Goal: Communication & Community: Answer question/provide support

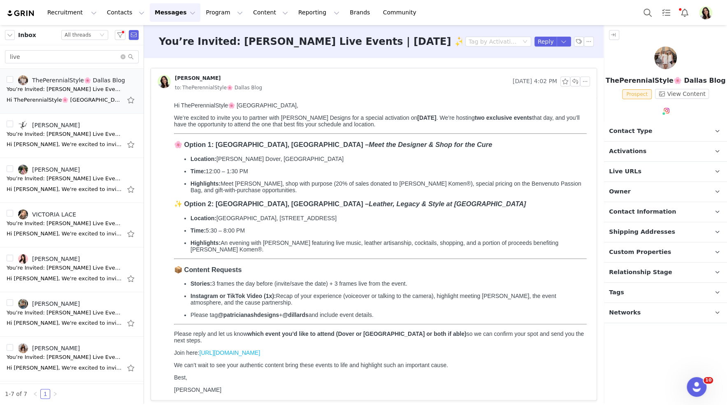
click at [704, 16] on img "Profile" at bounding box center [705, 12] width 13 height 13
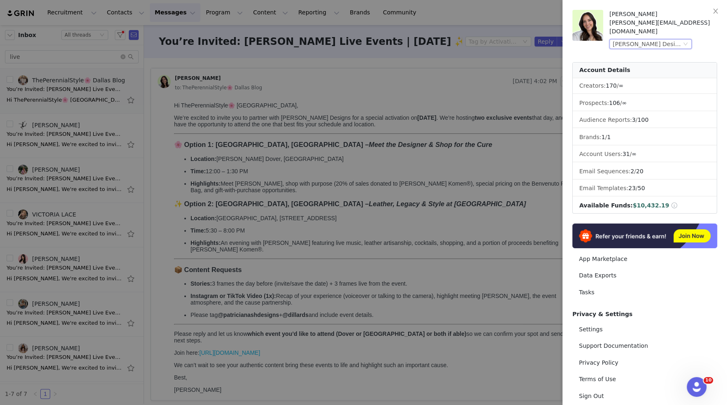
click at [663, 40] on div "[PERSON_NAME] Designs (Joybyte)" at bounding box center [647, 44] width 69 height 9
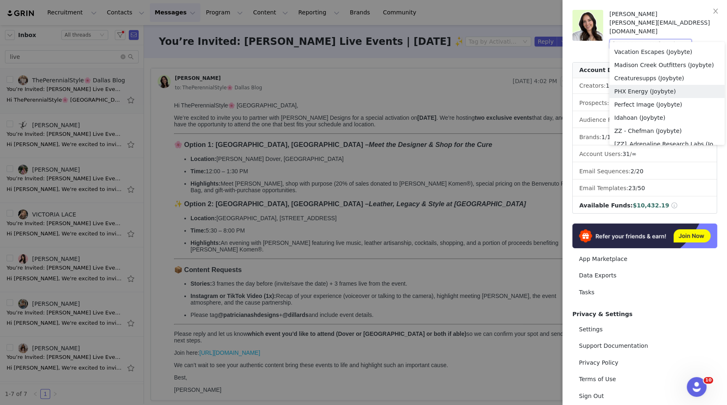
scroll to position [314, 0]
click at [634, 52] on li "[PERSON_NAME] (Joybyte)" at bounding box center [666, 52] width 115 height 13
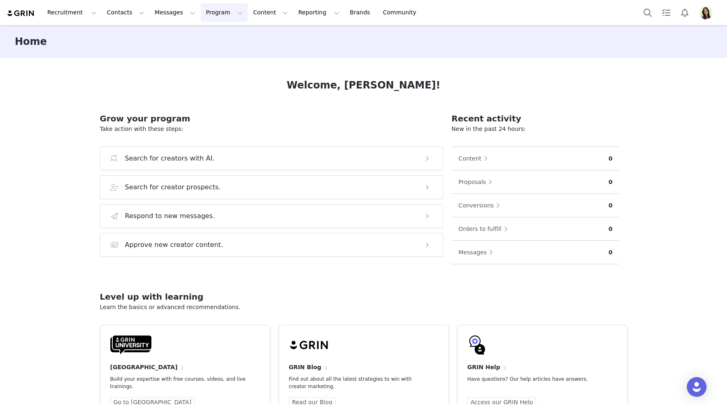
click at [220, 14] on button "Program Program" at bounding box center [224, 12] width 47 height 19
click at [223, 32] on link "Activations" at bounding box center [220, 36] width 65 height 15
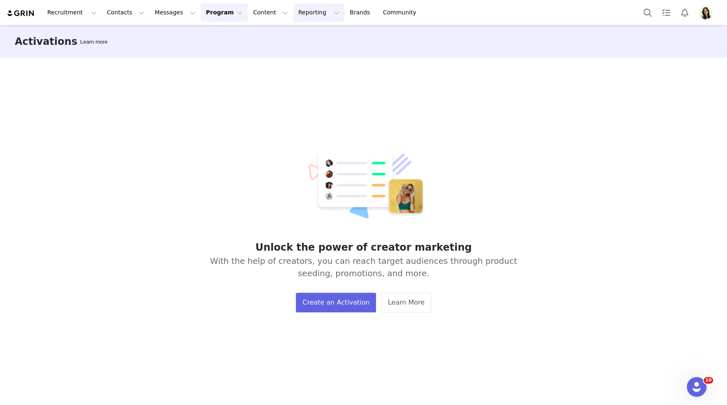
click at [294, 5] on button "Reporting Reporting" at bounding box center [318, 12] width 51 height 19
click at [706, 11] on img "Profile" at bounding box center [705, 12] width 13 height 13
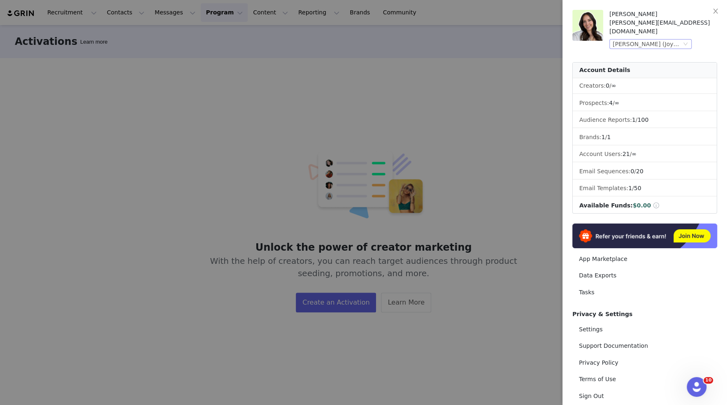
click at [619, 40] on div "[PERSON_NAME] (Joybyte)" at bounding box center [647, 44] width 69 height 9
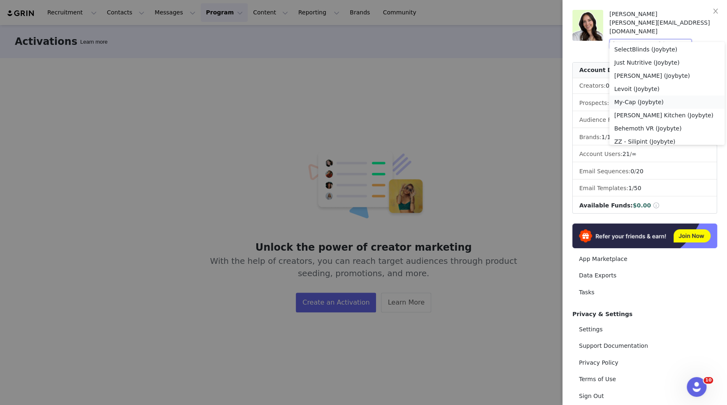
scroll to position [530, 0]
click at [658, 112] on li "[PERSON_NAME] Kitchen (Joybyte)" at bounding box center [666, 112] width 115 height 13
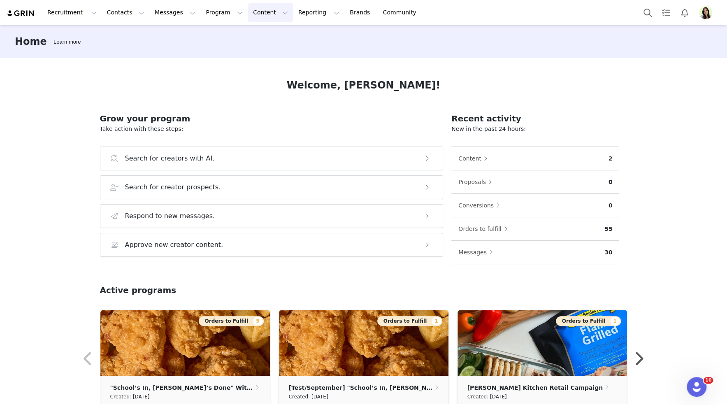
click at [248, 16] on button "Content Content" at bounding box center [270, 12] width 45 height 19
click at [298, 16] on button "Reporting Reporting" at bounding box center [318, 12] width 51 height 19
click at [302, 35] on p "Dashboard" at bounding box center [294, 36] width 31 height 9
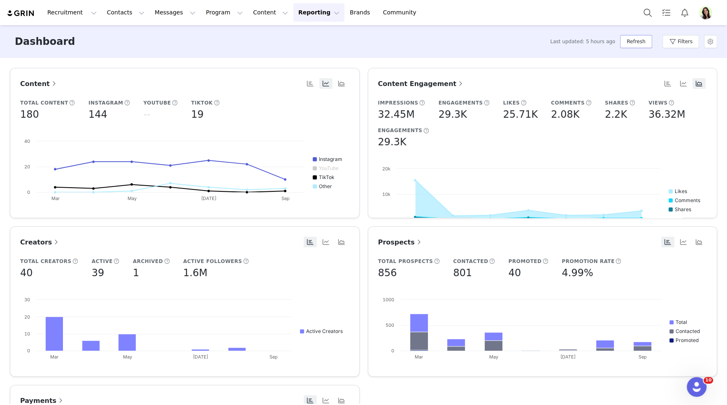
click at [638, 44] on button "Refresh" at bounding box center [636, 41] width 32 height 13
click at [201, 11] on button "Program Program" at bounding box center [224, 12] width 47 height 19
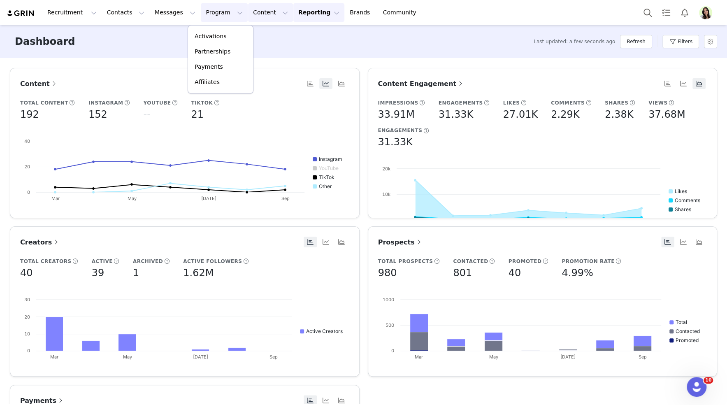
click at [253, 13] on button "Content Content" at bounding box center [270, 12] width 45 height 19
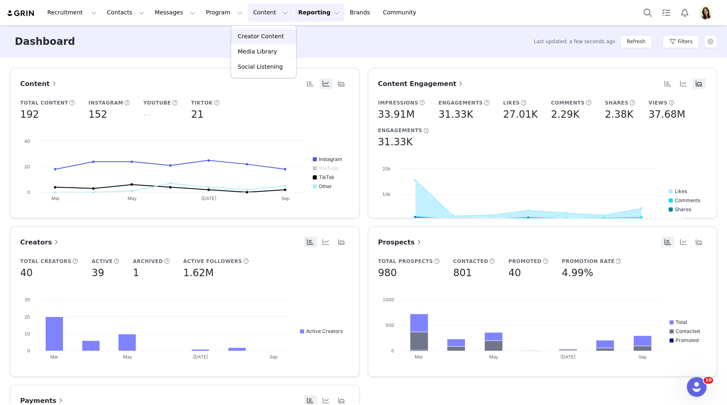
click at [256, 36] on p "Creator Content" at bounding box center [261, 36] width 46 height 9
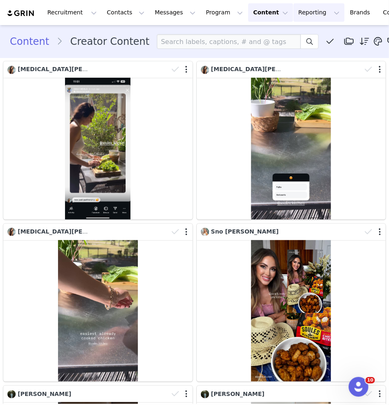
click at [293, 12] on button "Reporting Reporting" at bounding box center [318, 12] width 51 height 19
click at [293, 33] on p "Dashboard" at bounding box center [294, 36] width 31 height 9
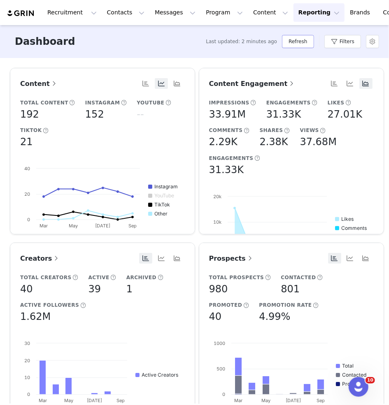
click at [299, 43] on button "Refresh" at bounding box center [298, 41] width 32 height 13
click at [203, 13] on button "Program Program" at bounding box center [224, 12] width 47 height 19
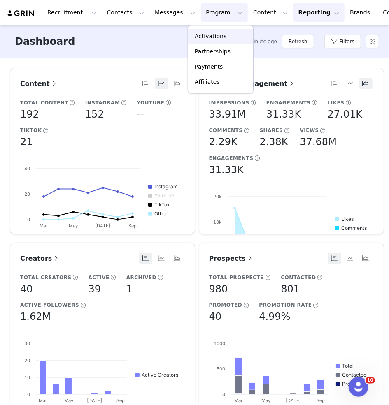
click at [209, 39] on p "Activations" at bounding box center [211, 36] width 32 height 9
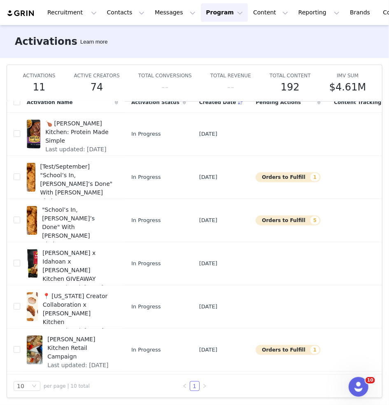
scroll to position [168, 0]
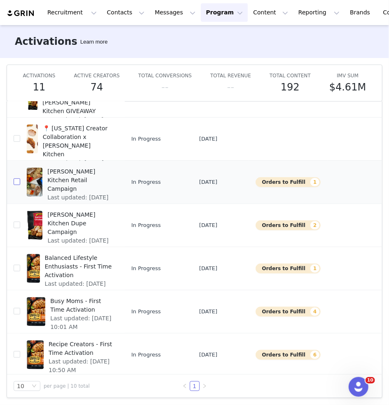
click at [14, 179] on input "checkbox" at bounding box center [17, 182] width 7 height 7
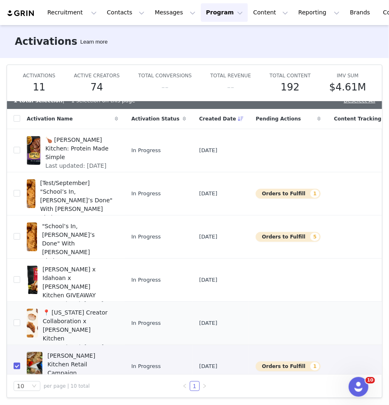
scroll to position [0, 0]
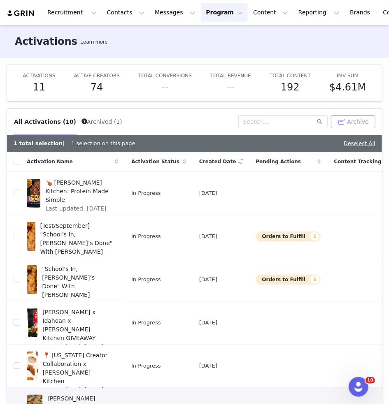
click at [358, 123] on button "Archive" at bounding box center [353, 121] width 44 height 13
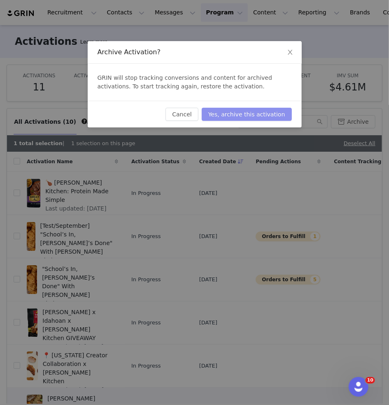
click at [260, 113] on button "Yes, archive this activation" at bounding box center [247, 114] width 90 height 13
checkbox input "false"
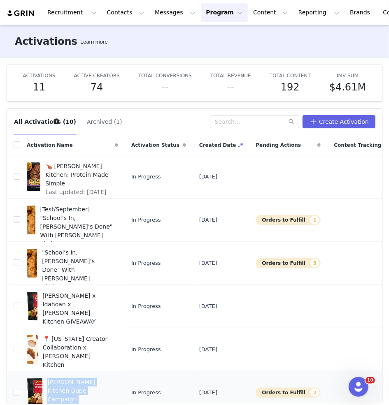
click at [105, 386] on span "Soules Kitchen Dupe Campaign" at bounding box center [80, 391] width 66 height 26
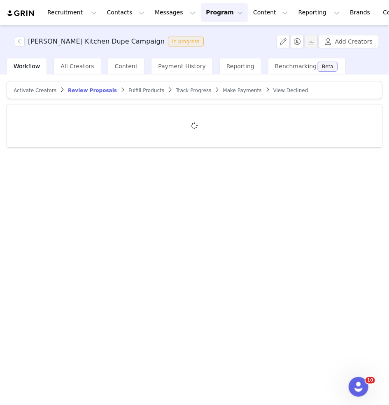
click at [105, 386] on div "Activate Creators Review Proposals Fulfill Products Track Progress Make Payment…" at bounding box center [194, 239] width 389 height 330
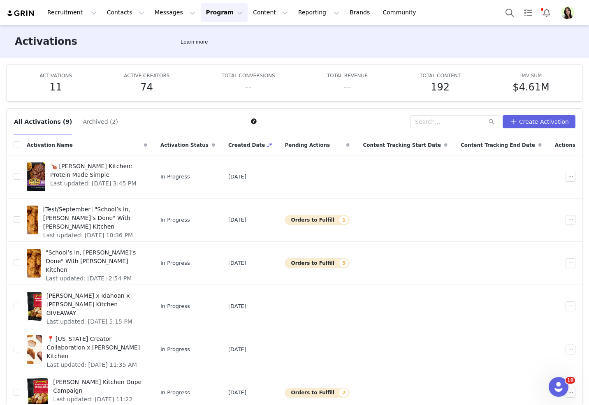
click at [568, 13] on img "Profile" at bounding box center [567, 12] width 13 height 13
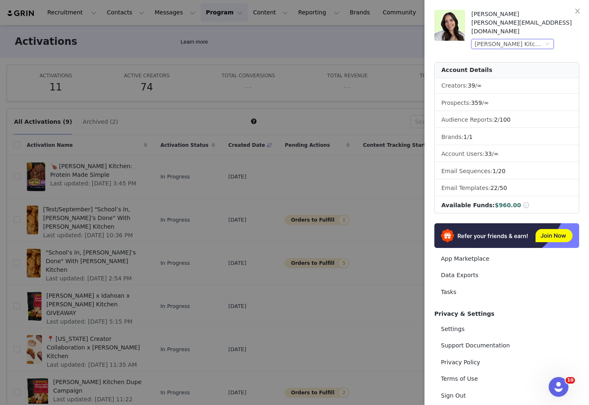
click at [552, 39] on div "[PERSON_NAME] Kitchen (Joybyte)" at bounding box center [513, 44] width 82 height 10
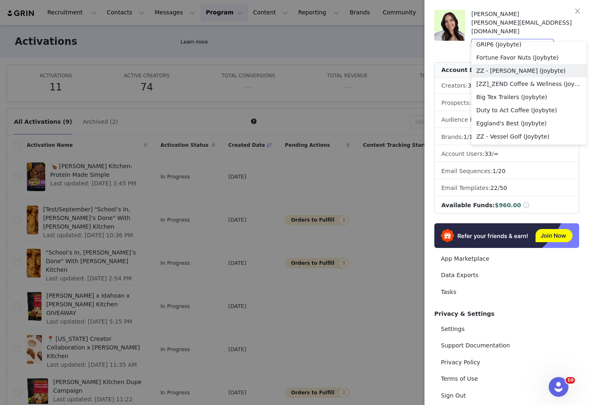
scroll to position [858, 0]
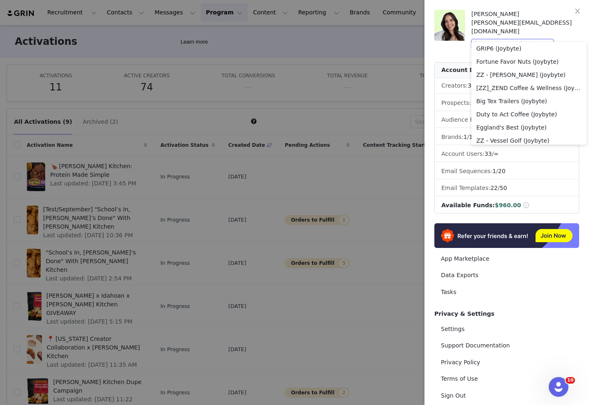
click at [547, 42] on icon "icon: down" at bounding box center [547, 44] width 5 height 5
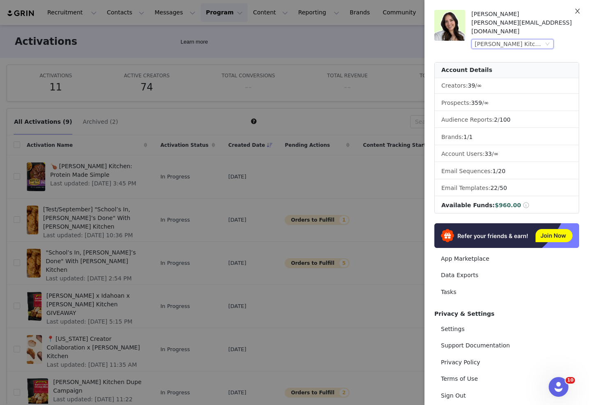
click at [579, 12] on icon "icon: close" at bounding box center [577, 11] width 7 height 7
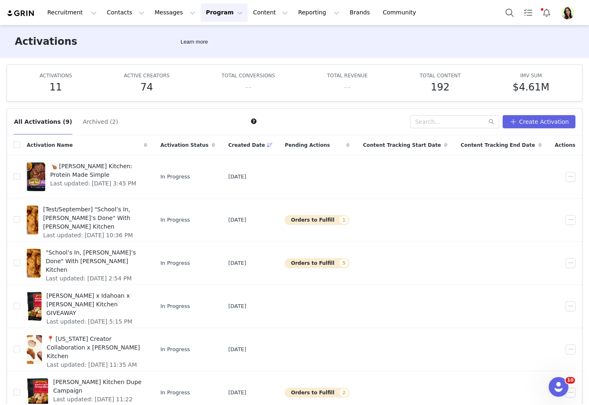
click at [570, 14] on img "Profile" at bounding box center [567, 12] width 13 height 13
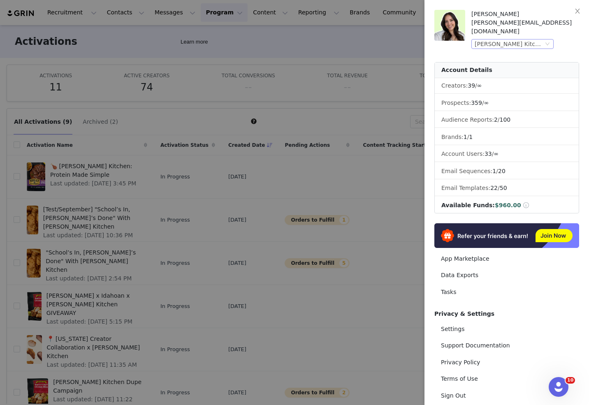
click at [540, 40] on div "Soules Kitchen (Joybyte)" at bounding box center [509, 44] width 69 height 9
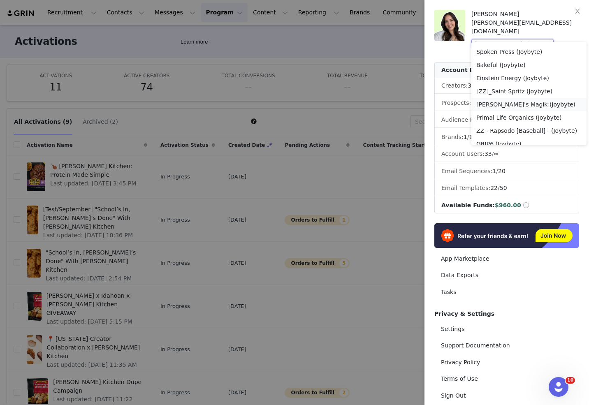
scroll to position [763, 0]
click at [498, 116] on li "Primal Life Organics (Joybyte)" at bounding box center [529, 116] width 115 height 13
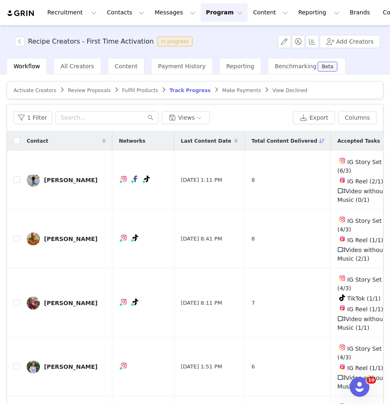
click at [232, 118] on div "1 Filter Views" at bounding box center [152, 117] width 276 height 13
click at [23, 93] on div "Activate Creators" at bounding box center [35, 90] width 43 height 7
click at [24, 88] on span "Activate Creators" at bounding box center [35, 91] width 43 height 6
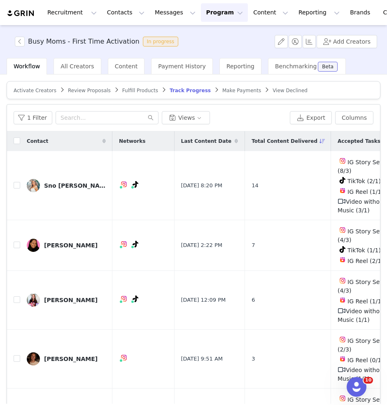
click at [43, 89] on span "Activate Creators" at bounding box center [35, 91] width 43 height 6
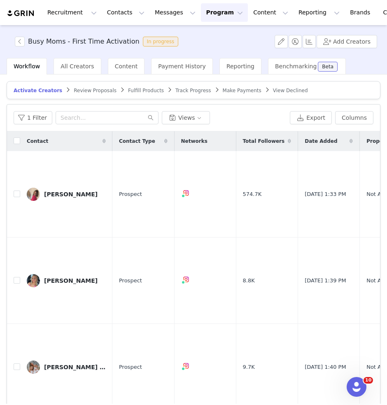
click at [226, 97] on article "Activate Creators Review Proposals Fulfill Products Track Progress Make Payment…" at bounding box center [194, 90] width 374 height 18
click at [201, 93] on article "Activate Creators Review Proposals Fulfill Products Track Progress Make Payment…" at bounding box center [194, 90] width 374 height 18
click at [197, 92] on span "Track Progress" at bounding box center [192, 91] width 35 height 6
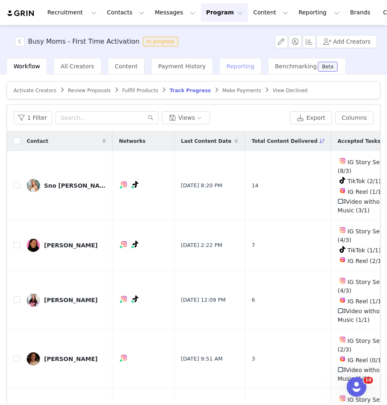
click at [226, 66] on span "Reporting" at bounding box center [240, 66] width 28 height 7
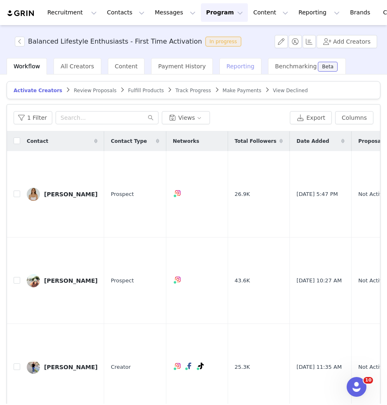
click at [230, 66] on span "Reporting" at bounding box center [240, 66] width 28 height 7
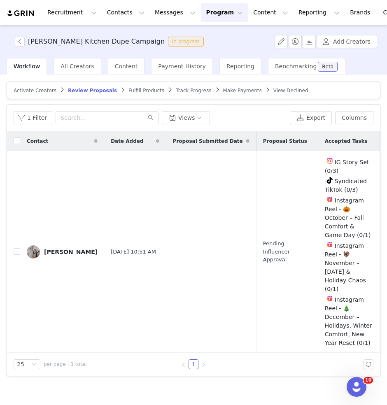
click at [34, 90] on span "Activate Creators" at bounding box center [35, 91] width 43 height 6
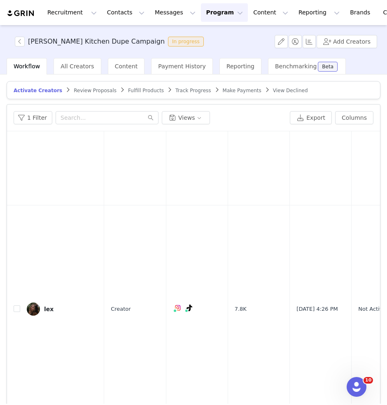
scroll to position [39, 0]
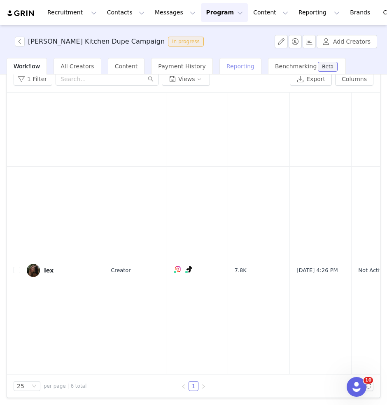
click at [229, 67] on span "Reporting" at bounding box center [240, 66] width 28 height 7
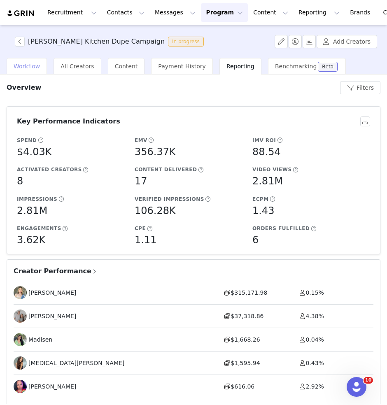
click at [30, 65] on span "Workflow" at bounding box center [27, 66] width 26 height 7
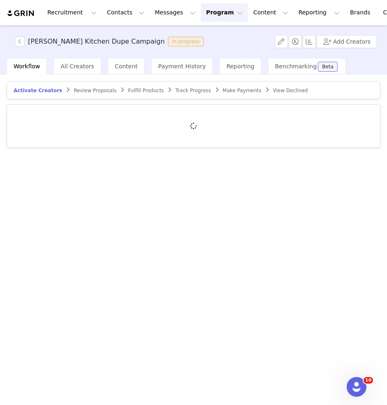
click at [181, 88] on span "Track Progress" at bounding box center [192, 91] width 35 height 6
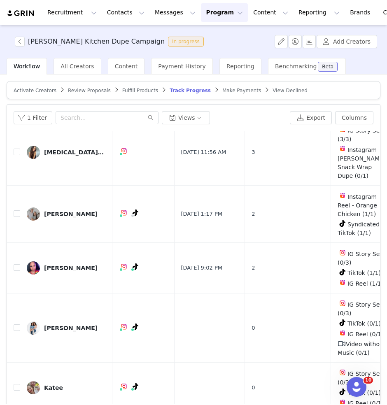
scroll to position [39, 0]
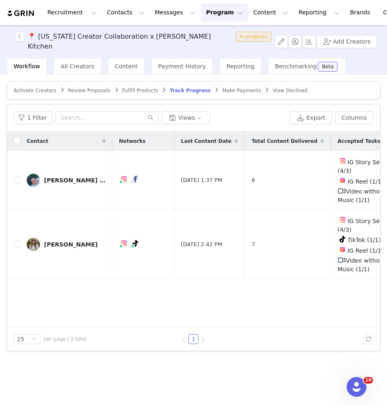
click at [34, 90] on span "Activate Creators" at bounding box center [35, 91] width 43 height 6
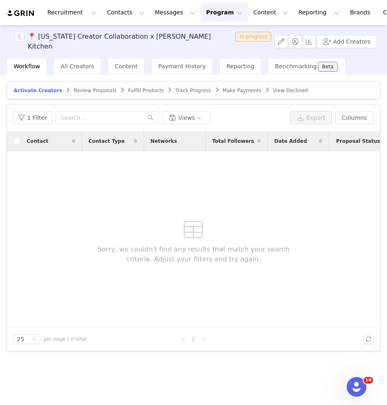
click at [223, 89] on span "Make Payments" at bounding box center [242, 91] width 39 height 6
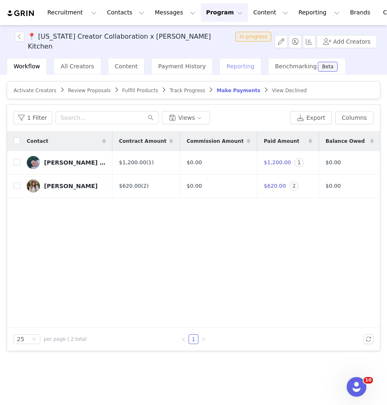
click at [226, 63] on span "Reporting" at bounding box center [240, 66] width 28 height 7
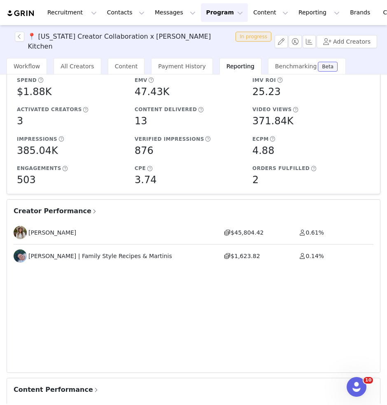
scroll to position [86, 0]
click at [19, 42] on button "button" at bounding box center [19, 37] width 9 height 10
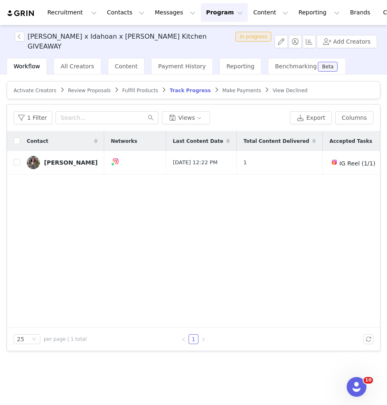
click at [34, 89] on span "Activate Creators" at bounding box center [35, 91] width 43 height 6
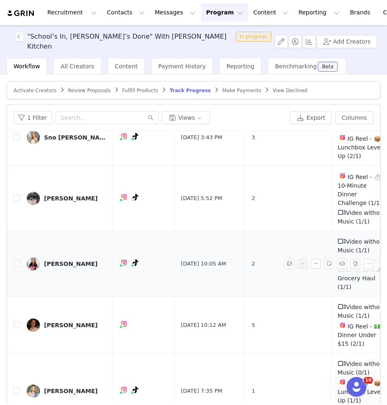
scroll to position [47, 0]
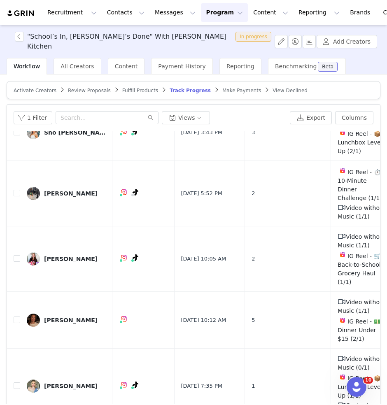
click at [44, 90] on span "Activate Creators" at bounding box center [35, 91] width 43 height 6
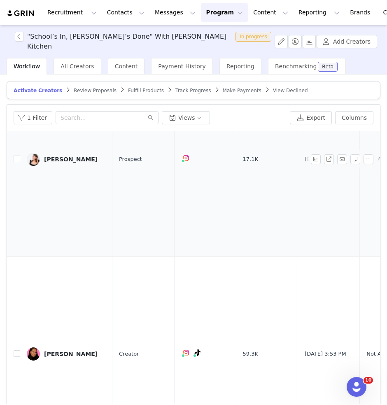
scroll to position [39, 0]
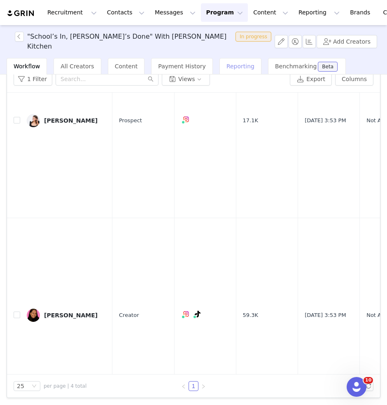
click at [235, 65] on span "Reporting" at bounding box center [240, 66] width 28 height 7
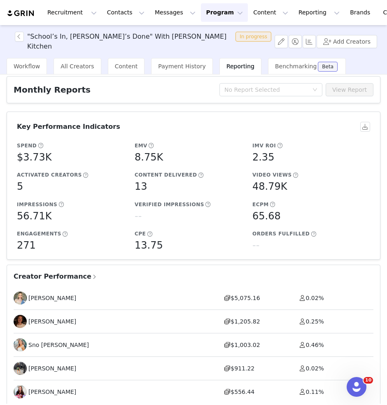
scroll to position [39, 0]
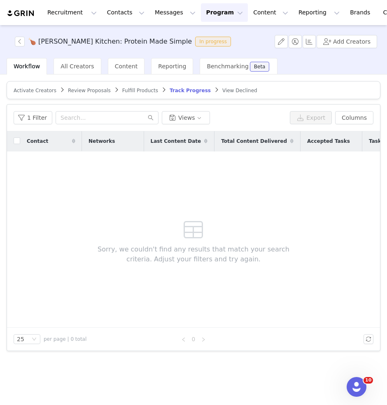
click at [30, 91] on span "Activate Creators" at bounding box center [35, 91] width 43 height 6
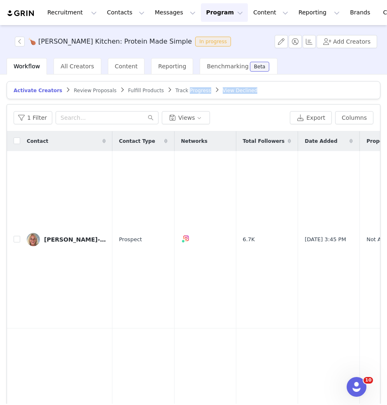
click at [181, 93] on article "Activate Creators Review Proposals Fulfill Products Track Progress View Declined" at bounding box center [194, 90] width 374 height 18
click at [175, 89] on span "Track Progress" at bounding box center [192, 91] width 35 height 6
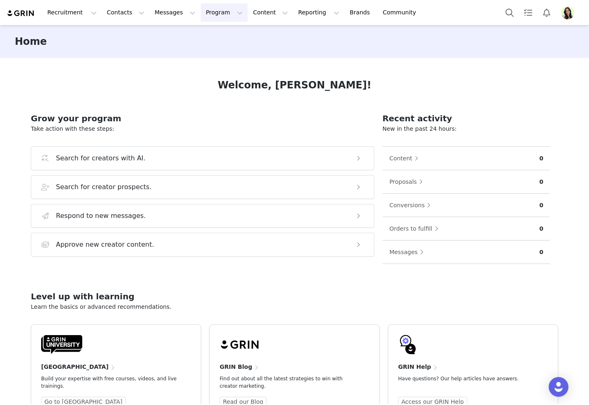
click at [206, 18] on button "Program Program" at bounding box center [224, 12] width 47 height 19
click at [219, 36] on p "Activations" at bounding box center [211, 36] width 32 height 9
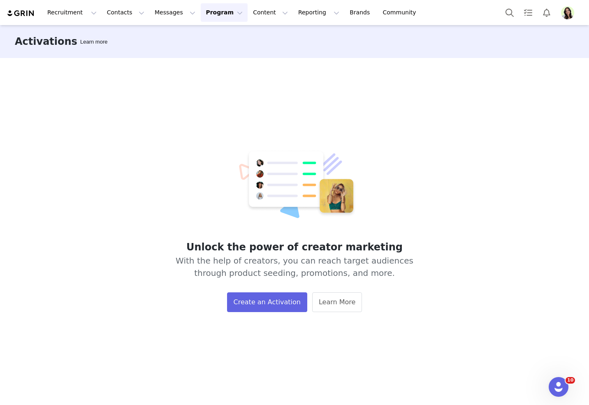
click at [565, 12] on img "Profile" at bounding box center [567, 12] width 13 height 13
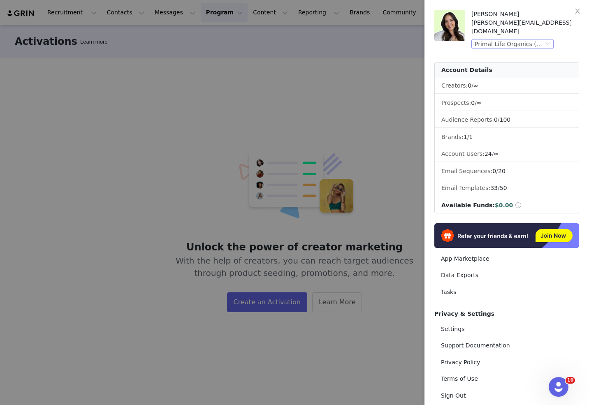
click at [520, 40] on div "Primal Life Organics (Joybyte)" at bounding box center [509, 44] width 69 height 9
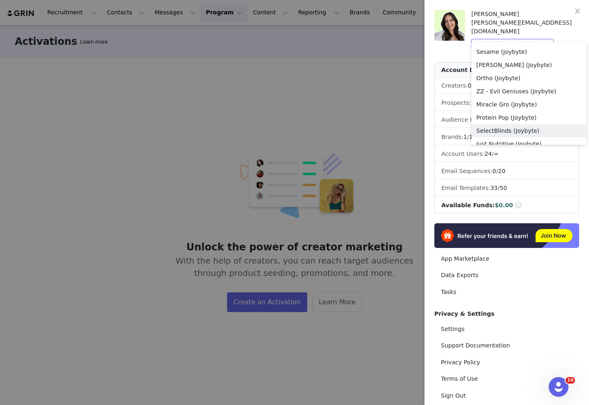
scroll to position [441, 0]
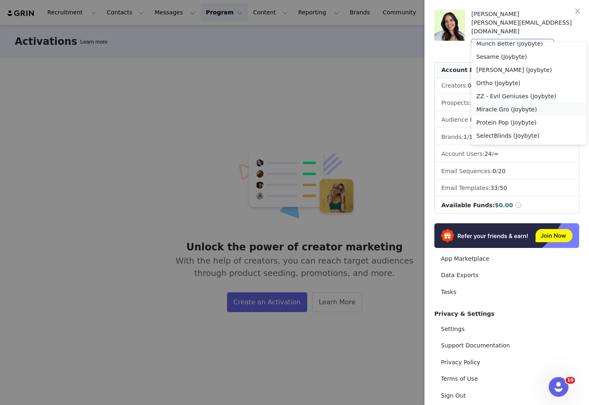
click at [497, 110] on li "Miracle Gro (Joybyte)" at bounding box center [529, 109] width 115 height 13
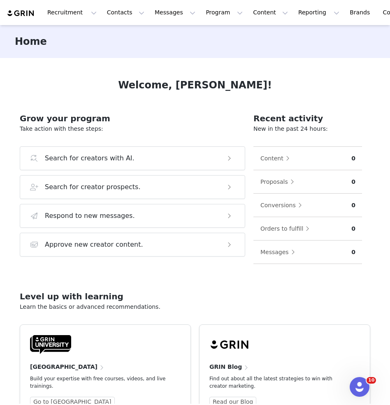
click at [384, 69] on div "Welcome, [PERSON_NAME]! Grow your program Take action with these steps: Search …" at bounding box center [195, 231] width 390 height 346
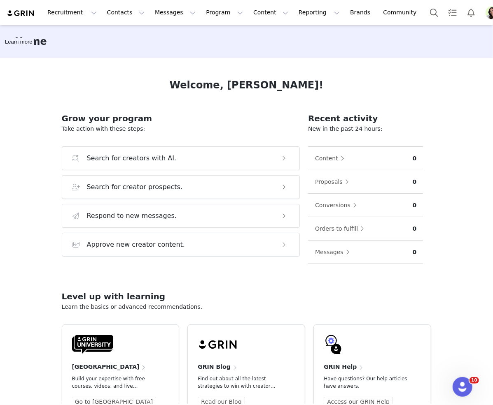
click at [485, 9] on img "Profile" at bounding box center [491, 12] width 13 height 13
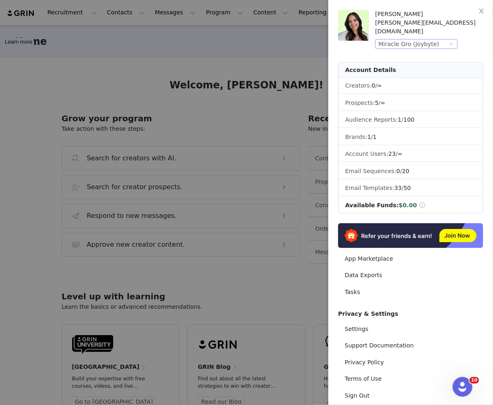
click at [449, 42] on icon "icon: down" at bounding box center [451, 44] width 5 height 5
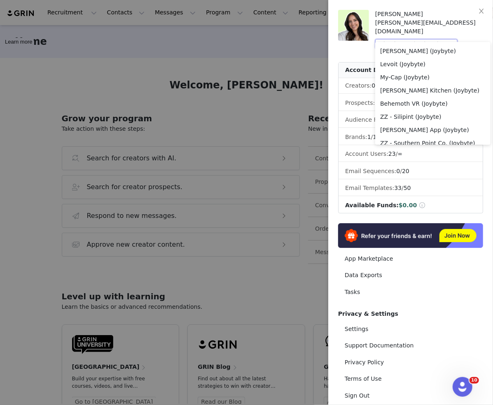
scroll to position [551, 0]
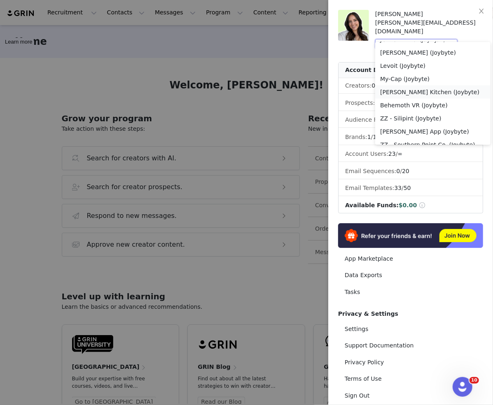
click at [406, 91] on li "Soules Kitchen (Joybyte)" at bounding box center [432, 92] width 115 height 13
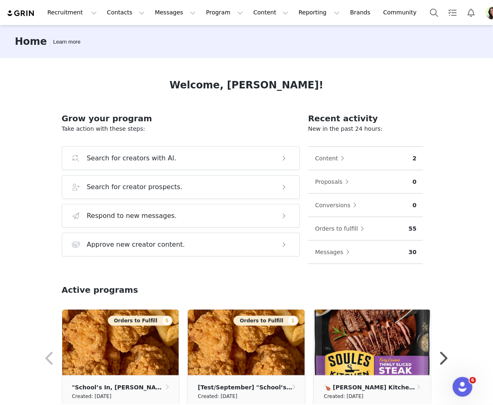
click at [437, 90] on div "Welcome, [PERSON_NAME]! Grow your program Take action with these steps: Search …" at bounding box center [246, 231] width 409 height 346
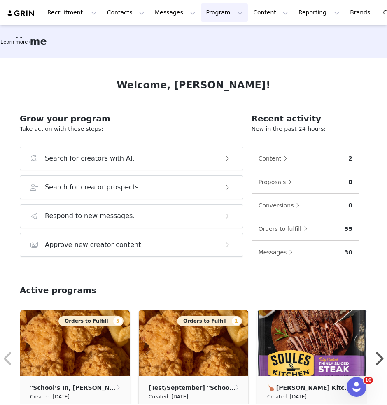
click at [201, 14] on button "Program Program" at bounding box center [224, 12] width 47 height 19
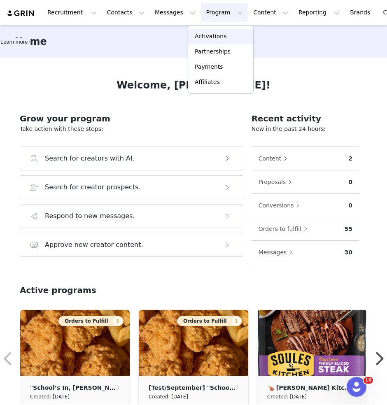
click at [202, 37] on p "Activations" at bounding box center [211, 36] width 32 height 9
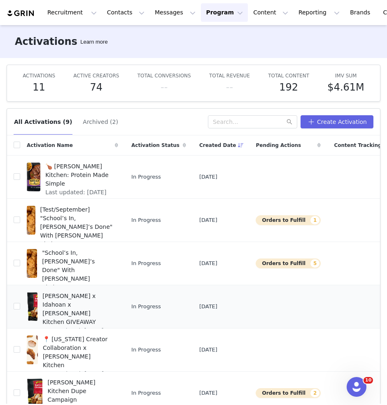
scroll to position [16, 0]
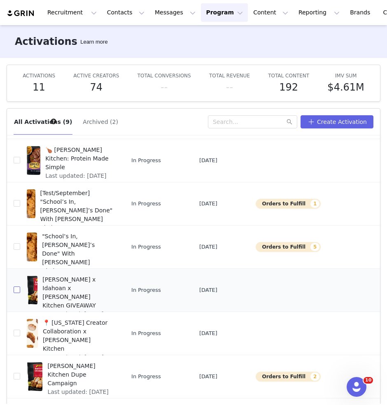
click at [18, 290] on input "checkbox" at bounding box center [17, 289] width 7 height 7
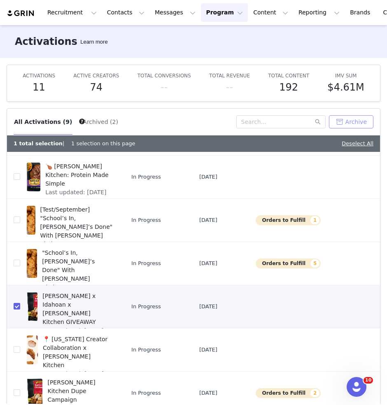
click at [353, 124] on button "Archive" at bounding box center [351, 121] width 44 height 13
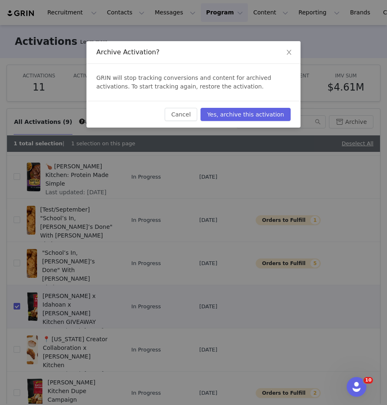
click at [276, 105] on div "Cancel Yes, archive this activation" at bounding box center [193, 114] width 214 height 27
click at [276, 110] on button "Yes, archive this activation" at bounding box center [245, 114] width 90 height 13
checkbox input "false"
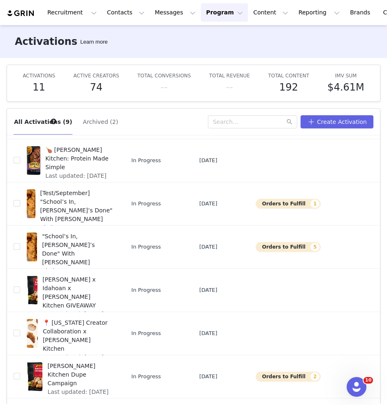
scroll to position [0, 0]
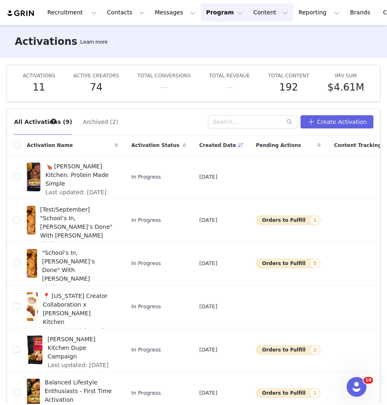
click at [248, 19] on button "Content Content" at bounding box center [270, 12] width 45 height 19
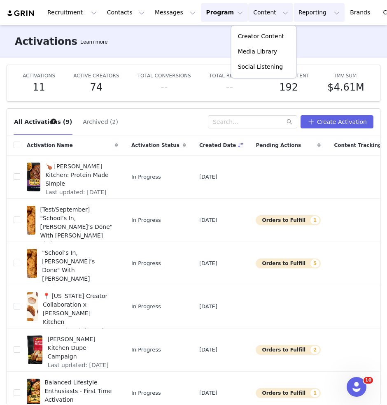
click at [293, 17] on button "Reporting Reporting" at bounding box center [318, 12] width 51 height 19
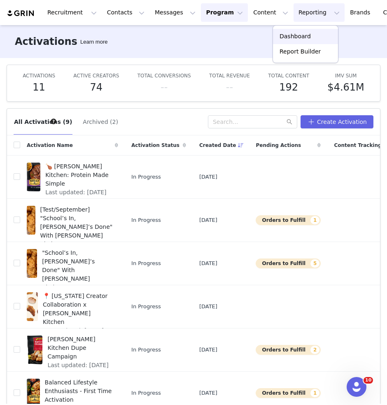
click at [294, 35] on p "Dashboard" at bounding box center [294, 36] width 31 height 9
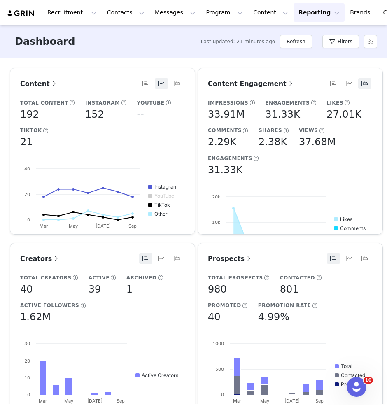
click at [243, 85] on span "Content Engagement" at bounding box center [251, 84] width 87 height 8
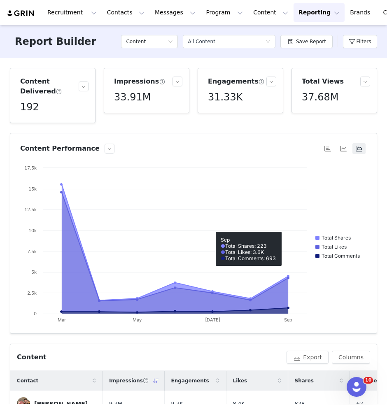
click at [370, 51] on div "Filters" at bounding box center [360, 41] width 34 height 25
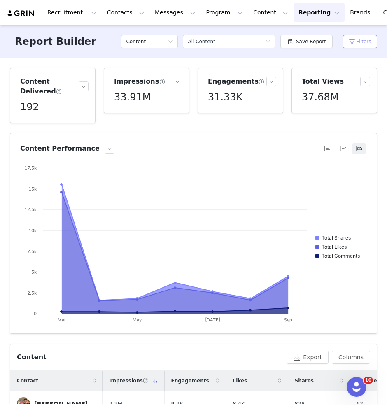
click at [362, 42] on button "Filters" at bounding box center [360, 41] width 34 height 13
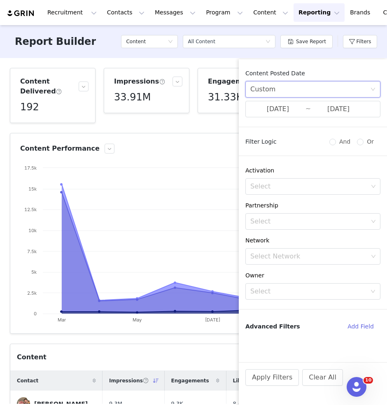
click at [280, 90] on div "Custom" at bounding box center [310, 89] width 120 height 16
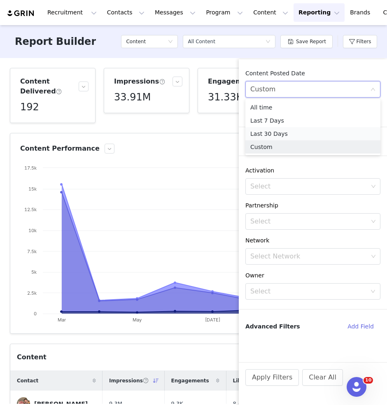
click at [268, 132] on li "Last 30 Days" at bounding box center [312, 133] width 135 height 13
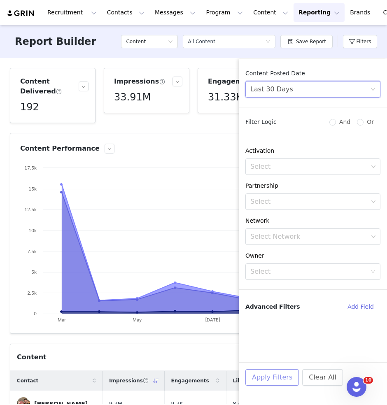
click at [272, 376] on button "Apply Filters" at bounding box center [271, 377] width 53 height 16
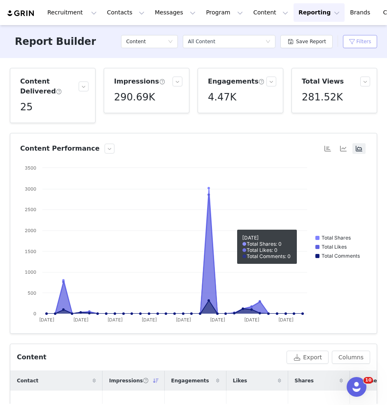
click at [354, 42] on button "Filters" at bounding box center [360, 41] width 34 height 13
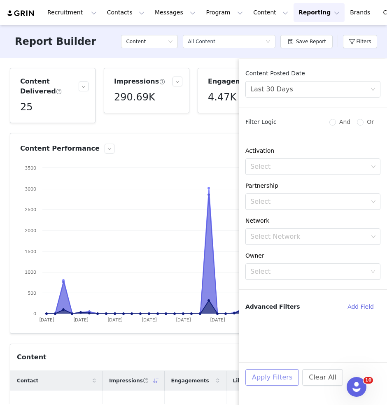
click at [269, 375] on button "Apply Filters" at bounding box center [271, 377] width 53 height 16
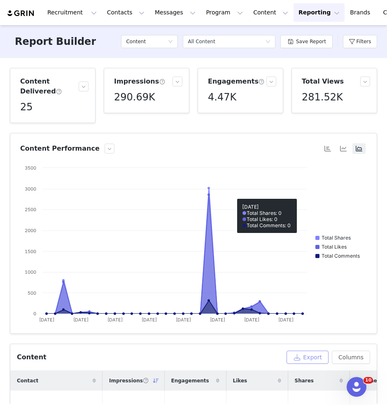
click at [313, 360] on button "Export" at bounding box center [307, 357] width 42 height 13
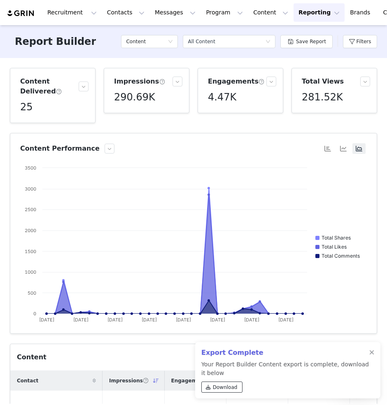
click at [227, 384] on span "Download" at bounding box center [225, 387] width 25 height 7
click at [127, 12] on button "Contacts Contacts" at bounding box center [125, 12] width 47 height 19
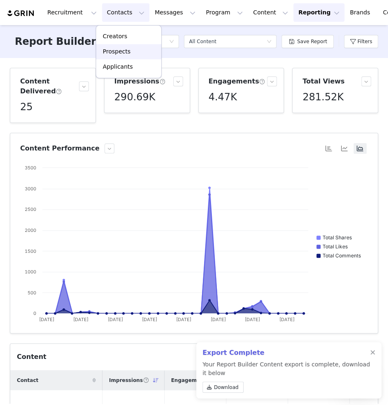
click at [128, 47] on p "Prospects" at bounding box center [117, 51] width 28 height 9
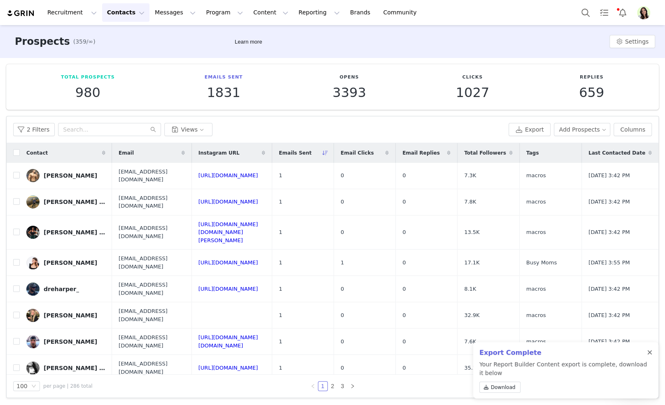
click at [492, 353] on div at bounding box center [649, 353] width 5 height 7
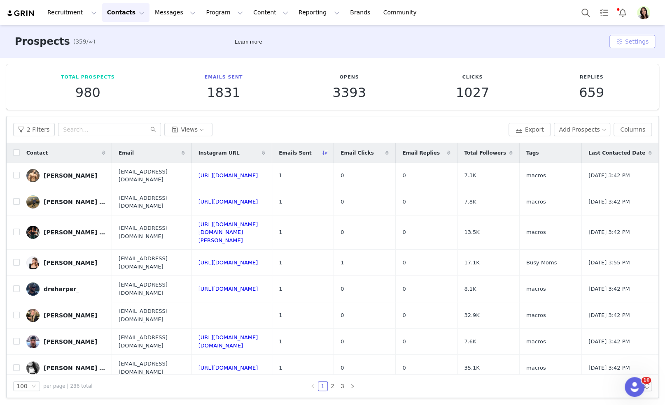
click at [492, 41] on button "Settings" at bounding box center [632, 41] width 46 height 13
click at [293, 13] on button "Reporting Reporting" at bounding box center [318, 12] width 51 height 19
click at [298, 33] on p "Dashboard" at bounding box center [294, 36] width 31 height 9
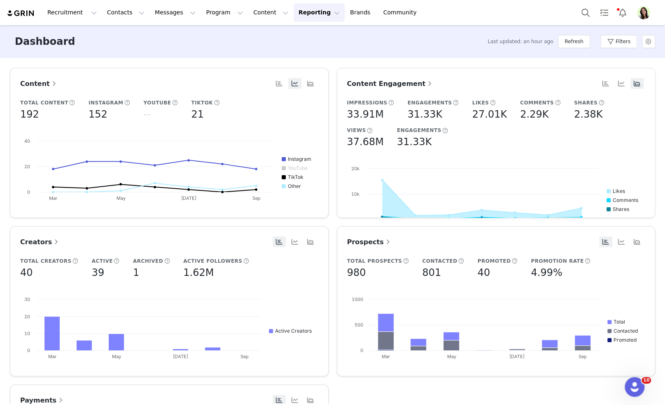
click at [363, 82] on span "Content Engagement" at bounding box center [390, 84] width 87 height 8
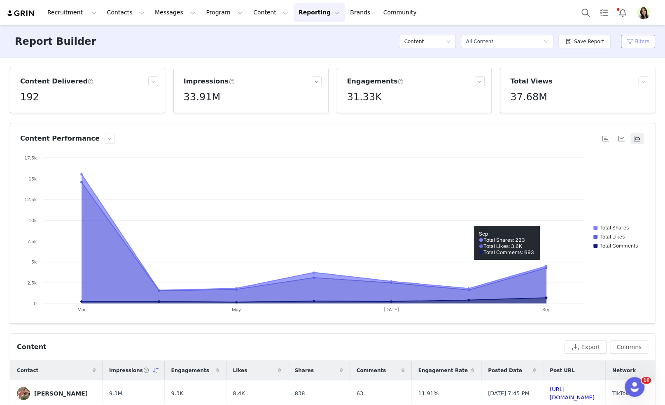
click at [492, 41] on button "Filters" at bounding box center [638, 41] width 34 height 13
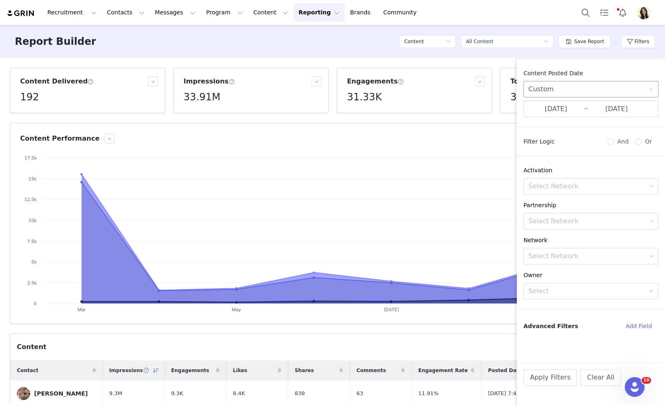
click at [492, 90] on div "Custom" at bounding box center [588, 89] width 120 height 16
click at [492, 104] on li "All time" at bounding box center [590, 107] width 135 height 13
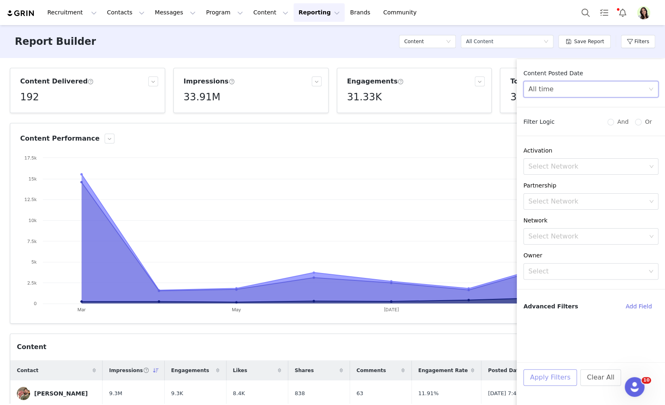
click at [492, 372] on button "Apply Filters" at bounding box center [549, 378] width 53 height 16
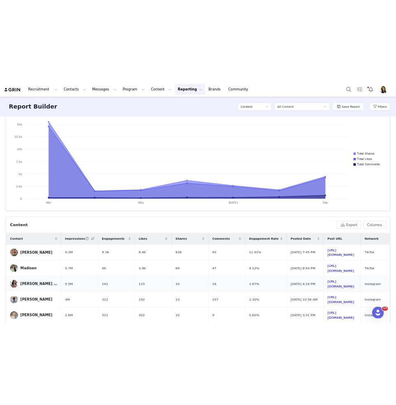
scroll to position [108, 0]
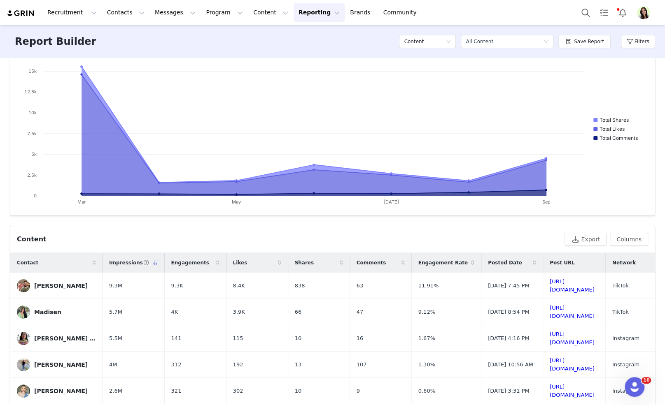
click at [492, 263] on span "Posted Date" at bounding box center [505, 262] width 34 height 7
click at [492, 238] on button "Export" at bounding box center [585, 239] width 42 height 13
click at [492, 282] on link "https://d2ai5cwthaqejb.cloudfront.net/igs-d4866c63-8935-4a7a-9748-e674e1389c7f.…" at bounding box center [571, 286] width 45 height 14
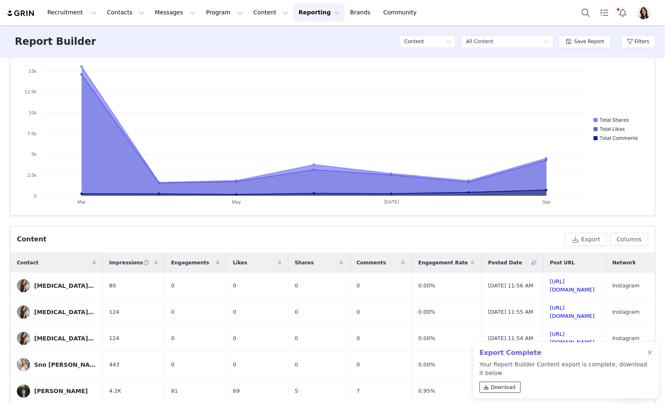
click at [492, 384] on span "Download" at bounding box center [503, 387] width 25 height 7
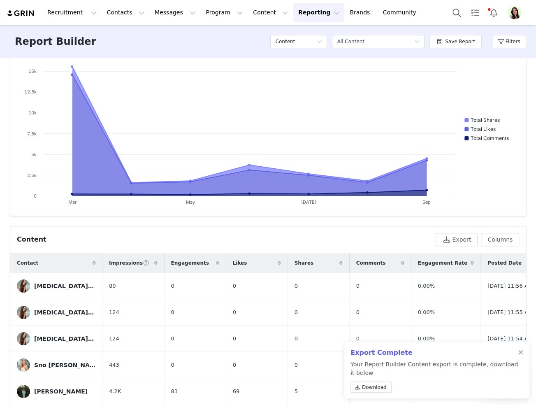
click at [492, 15] on img "Profile" at bounding box center [514, 12] width 13 height 13
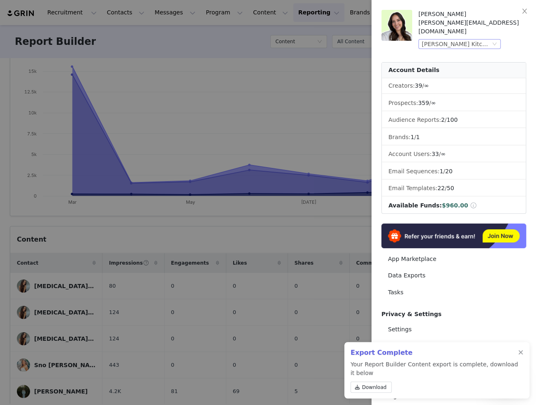
click at [473, 40] on div "Soules Kitchen (Joybyte)" at bounding box center [456, 44] width 69 height 9
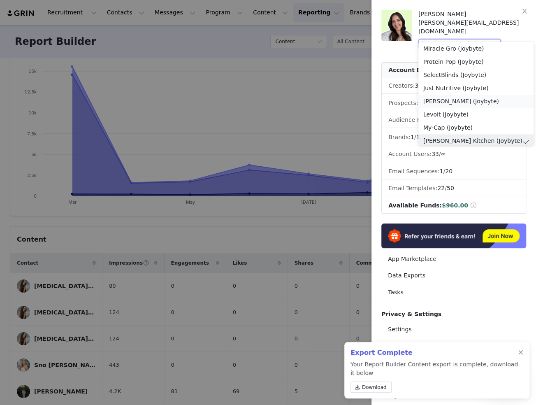
scroll to position [0, 0]
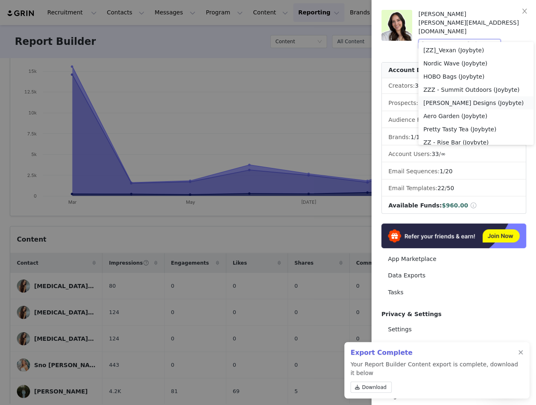
click at [443, 102] on li "Patricia Nash Designs (Joybyte)" at bounding box center [476, 102] width 115 height 13
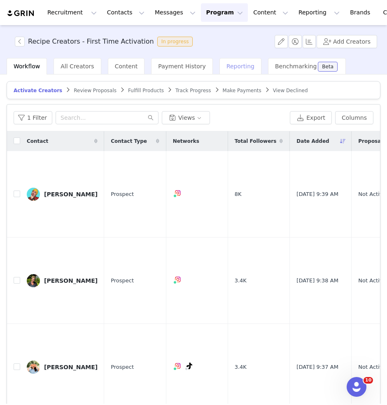
click at [233, 69] on span "Reporting" at bounding box center [240, 66] width 28 height 7
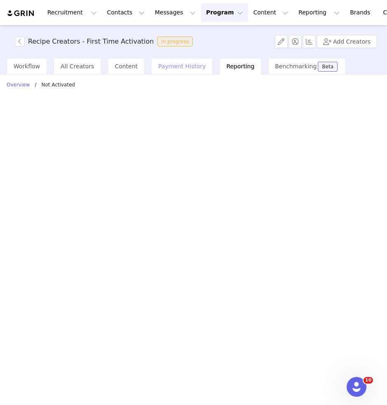
click at [184, 69] on span "Payment History" at bounding box center [182, 66] width 48 height 7
click at [227, 67] on span "Reporting" at bounding box center [240, 66] width 28 height 7
click at [19, 87] on p "Overview" at bounding box center [18, 84] width 23 height 7
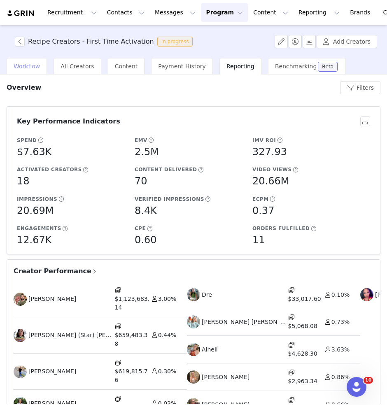
click at [27, 65] on span "Workflow" at bounding box center [27, 66] width 26 height 7
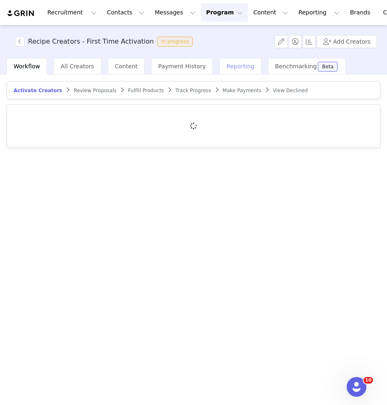
click at [229, 69] on span "Reporting" at bounding box center [240, 66] width 28 height 7
click at [13, 83] on p "Overview" at bounding box center [18, 84] width 23 height 7
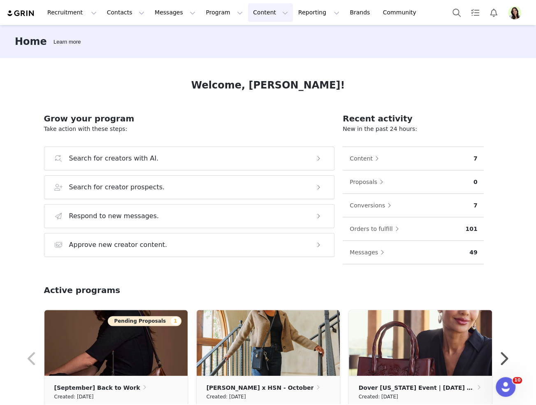
click at [255, 9] on button "Content Content" at bounding box center [270, 12] width 45 height 19
click at [261, 34] on p "Creator Content" at bounding box center [261, 36] width 46 height 9
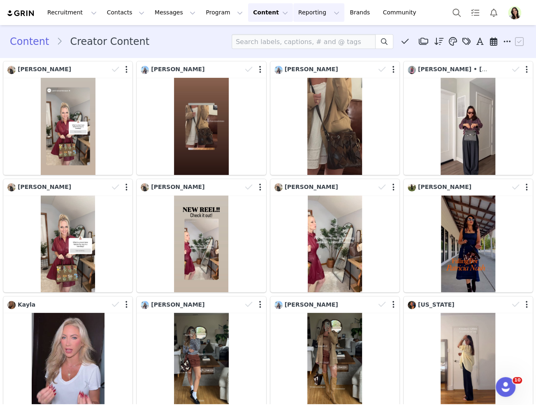
click at [293, 17] on button "Reporting Reporting" at bounding box center [318, 12] width 51 height 19
click at [295, 35] on p "Dashboard" at bounding box center [294, 36] width 31 height 9
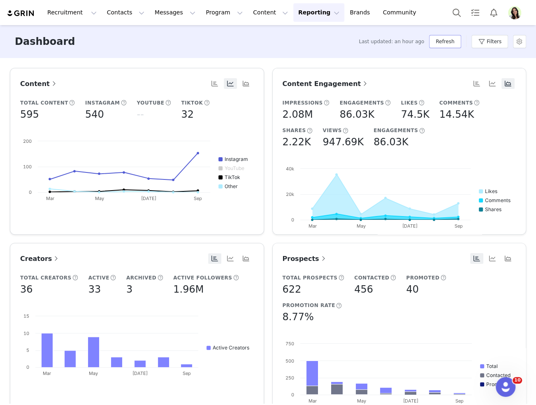
click at [436, 43] on button "Refresh" at bounding box center [445, 41] width 32 height 13
click at [249, 25] on div "Dashboard Last updated: 10 minutes ago Refresh Filters" at bounding box center [268, 41] width 536 height 33
click at [439, 44] on button "Refresh" at bounding box center [445, 41] width 32 height 13
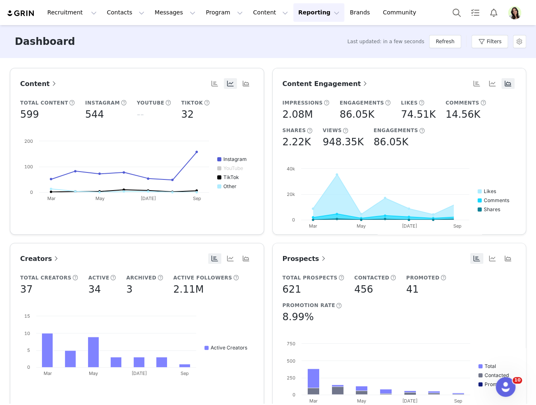
click at [522, 18] on button "Profile" at bounding box center [516, 12] width 26 height 13
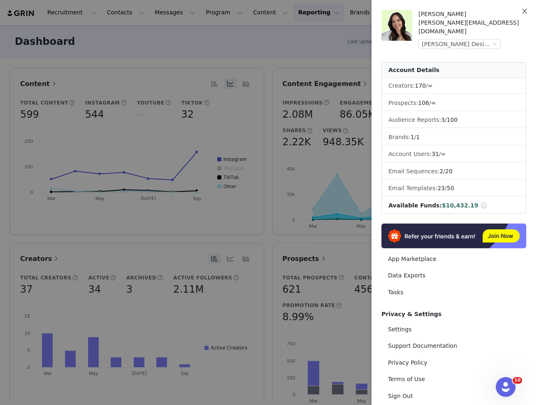
click at [520, 15] on button "Close" at bounding box center [524, 11] width 23 height 23
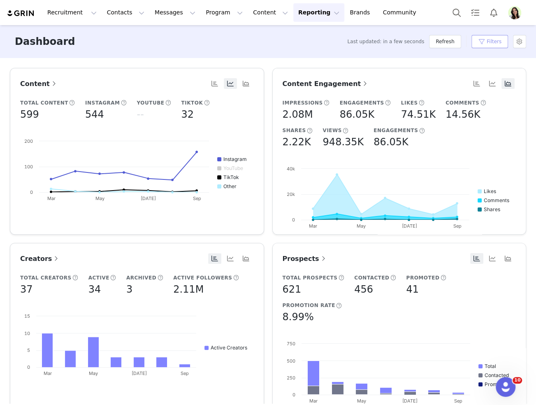
click at [483, 43] on button "Filters" at bounding box center [490, 41] width 37 height 13
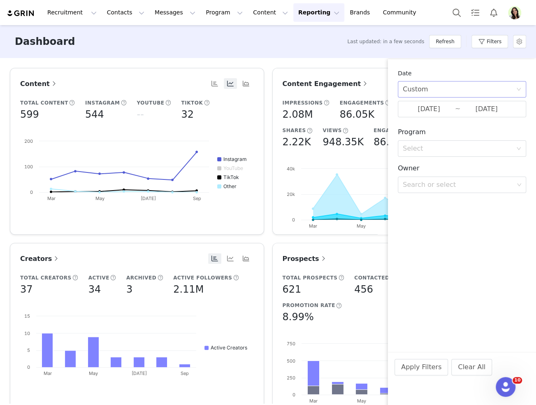
click at [428, 94] on div "Custom" at bounding box center [459, 89] width 113 height 16
click at [418, 106] on li "All time" at bounding box center [462, 107] width 128 height 13
click at [399, 363] on button "Apply Filters" at bounding box center [421, 367] width 53 height 16
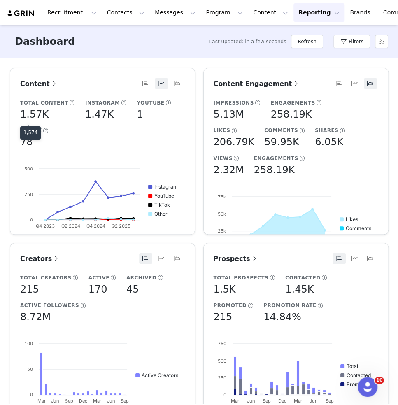
click at [35, 130] on p "1,574" at bounding box center [30, 132] width 14 height 7
copy p "1,574"
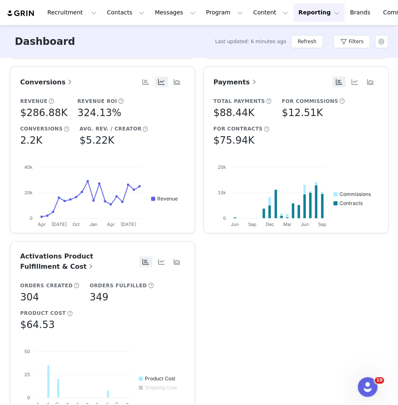
scroll to position [374, 0]
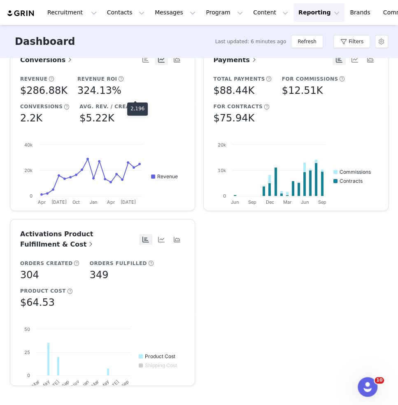
click at [137, 106] on p "2,196" at bounding box center [137, 108] width 14 height 7
copy p "2,196"
click at [37, 107] on p "$286,882.05" at bounding box center [38, 108] width 31 height 7
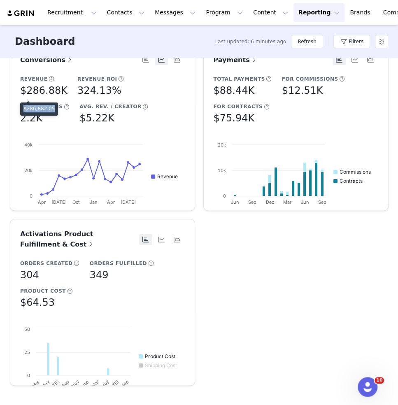
click at [37, 107] on p "$286,882.05" at bounding box center [38, 108] width 31 height 7
copy p "$286,882.05"
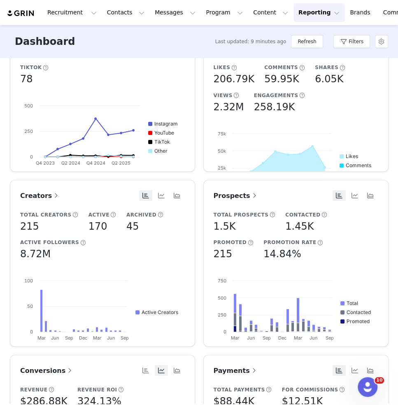
scroll to position [0, 0]
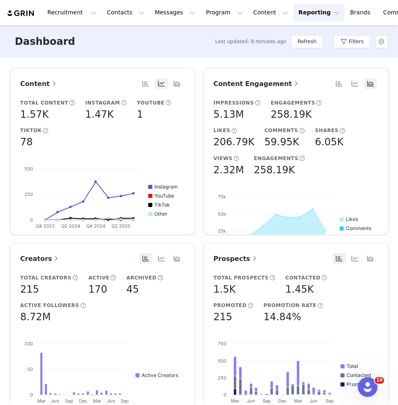
click at [255, 84] on span "Content Engagement" at bounding box center [257, 84] width 87 height 8
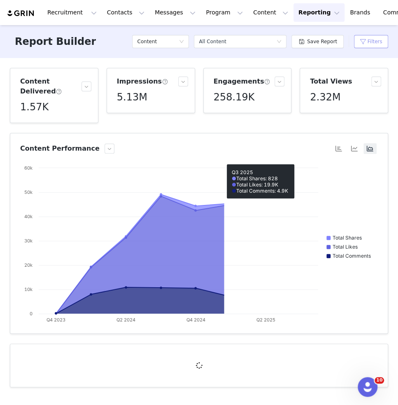
click at [364, 42] on button "Filters" at bounding box center [371, 41] width 34 height 13
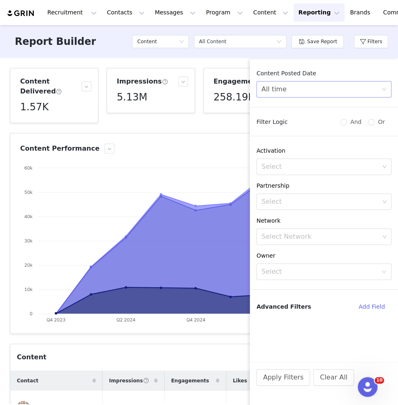
click at [291, 90] on div "All time" at bounding box center [321, 89] width 120 height 16
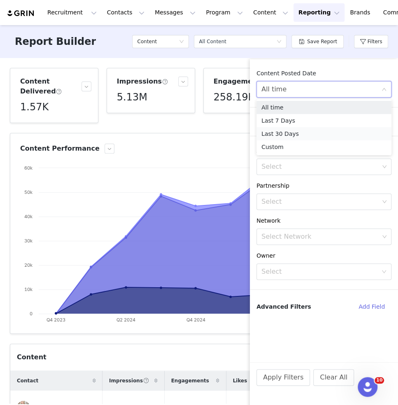
click at [288, 135] on li "Last 30 Days" at bounding box center [323, 133] width 135 height 13
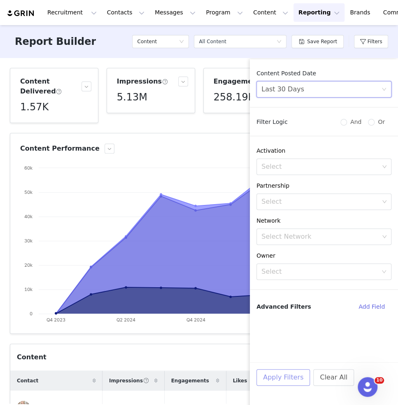
click at [285, 374] on button "Apply Filters" at bounding box center [282, 377] width 53 height 16
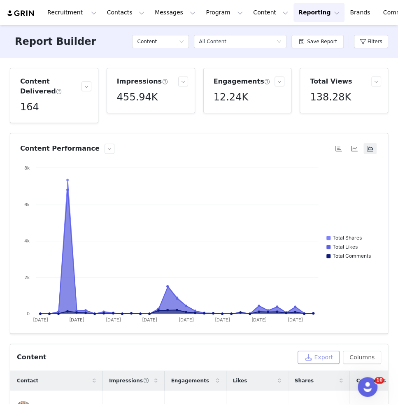
click at [327, 355] on button "Export" at bounding box center [319, 357] width 42 height 13
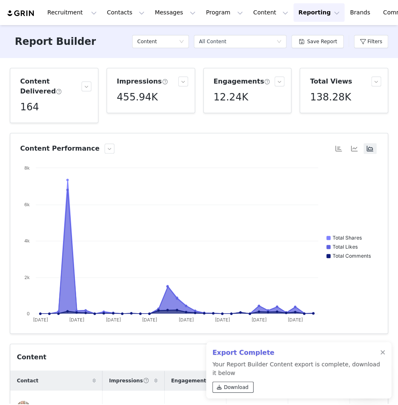
click at [239, 388] on span "Download" at bounding box center [236, 387] width 25 height 7
click at [156, 48] on div "Content" at bounding box center [160, 41] width 57 height 13
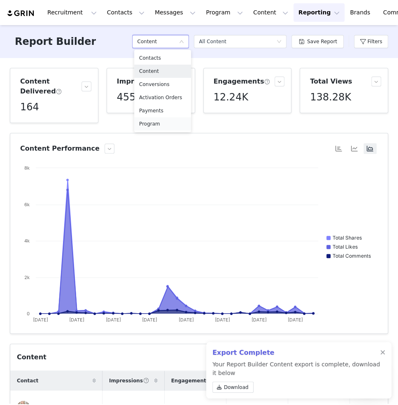
click at [167, 122] on h5 "Program" at bounding box center [162, 123] width 47 height 9
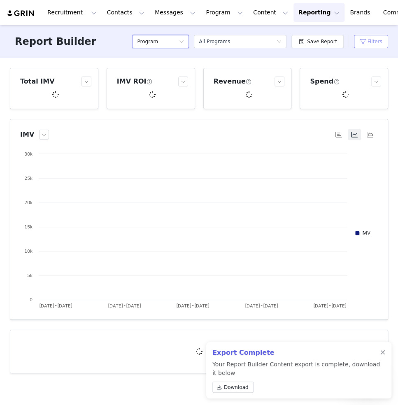
click at [363, 44] on button "Filters" at bounding box center [371, 41] width 34 height 13
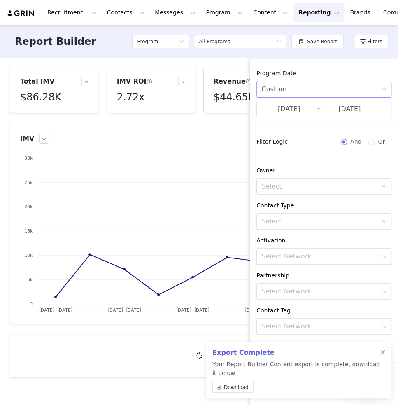
click at [337, 84] on div "Custom" at bounding box center [321, 89] width 120 height 16
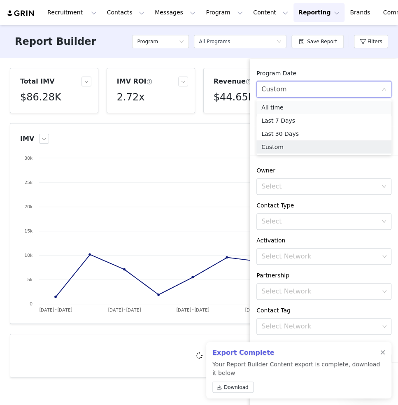
click at [295, 104] on li "All time" at bounding box center [323, 107] width 135 height 13
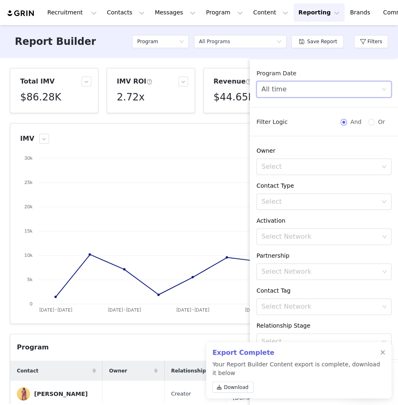
click at [384, 347] on div "Export Complete Your Report Builder Content export is complete, download it bel…" at bounding box center [298, 370] width 185 height 56
click at [381, 355] on div at bounding box center [382, 352] width 5 height 7
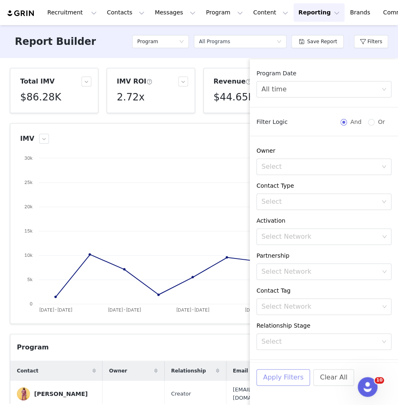
click at [285, 375] on button "Apply Filters" at bounding box center [282, 377] width 53 height 16
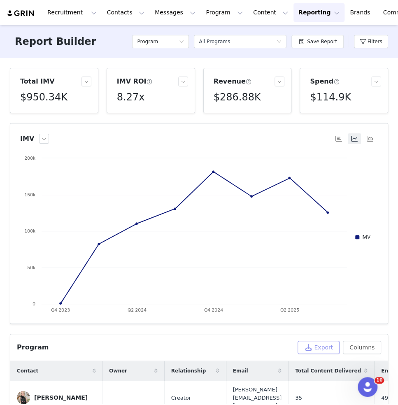
click at [321, 343] on button "Export" at bounding box center [319, 347] width 42 height 13
click at [320, 346] on button "Export" at bounding box center [319, 347] width 42 height 13
click at [258, 341] on div "Program Export Columns" at bounding box center [199, 347] width 364 height 13
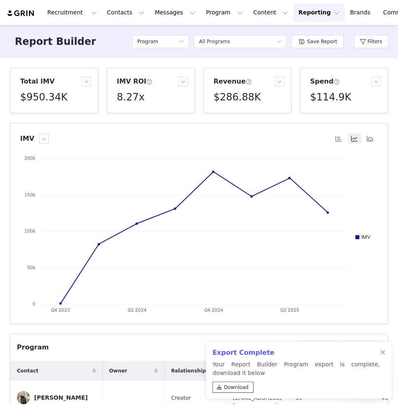
click at [229, 385] on span "Download" at bounding box center [236, 387] width 25 height 7
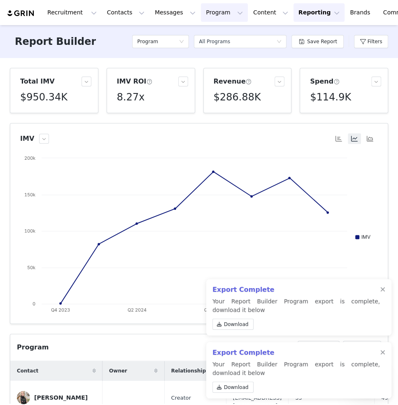
click at [201, 14] on button "Program Program" at bounding box center [224, 12] width 47 height 19
click at [213, 32] on p "Activations" at bounding box center [211, 36] width 32 height 9
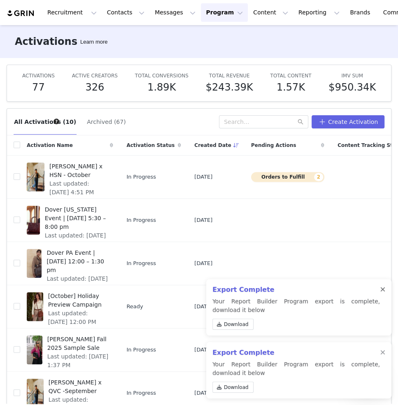
click at [382, 288] on div at bounding box center [382, 289] width 5 height 7
click at [381, 349] on div at bounding box center [382, 352] width 5 height 7
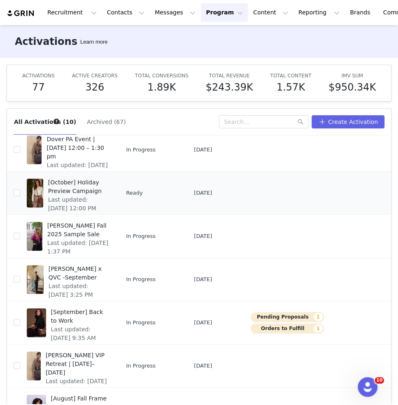
scroll to position [120, 0]
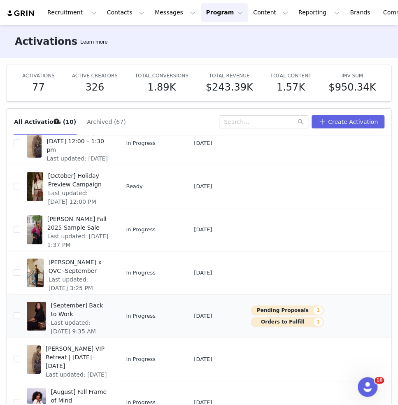
click at [65, 306] on span "[September] Back to Work" at bounding box center [80, 309] width 58 height 17
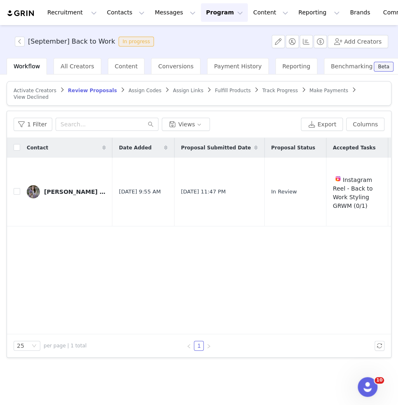
click at [262, 91] on span "Track Progress" at bounding box center [279, 91] width 35 height 6
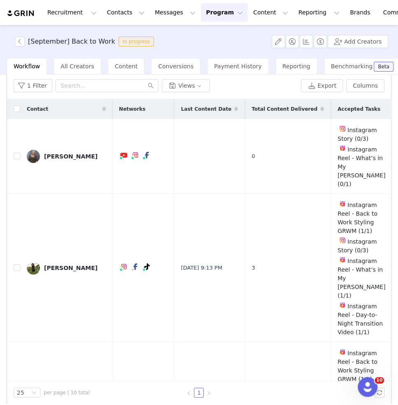
click at [251, 105] on span "Total Content Delivered" at bounding box center [284, 108] width 66 height 7
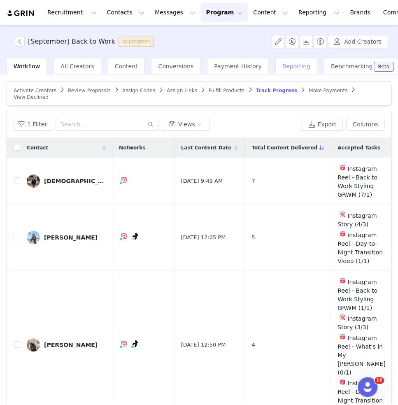
click at [282, 66] on span "Reporting" at bounding box center [296, 66] width 28 height 7
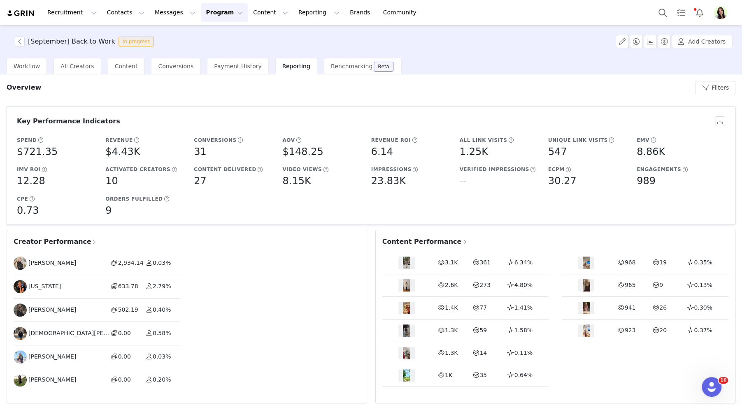
click at [536, 14] on img "Profile" at bounding box center [720, 12] width 13 height 13
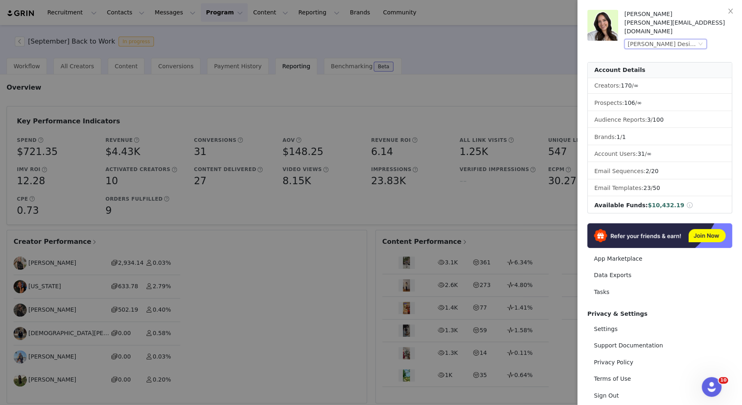
click at [536, 40] on div "Patricia Nash Designs (Joybyte)" at bounding box center [662, 44] width 69 height 9
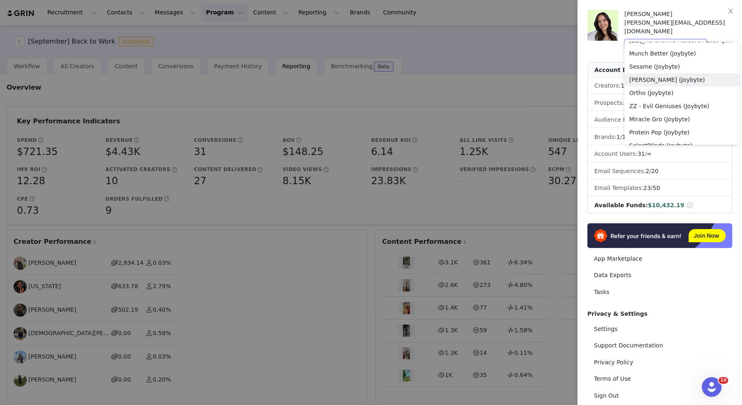
scroll to position [426, 0]
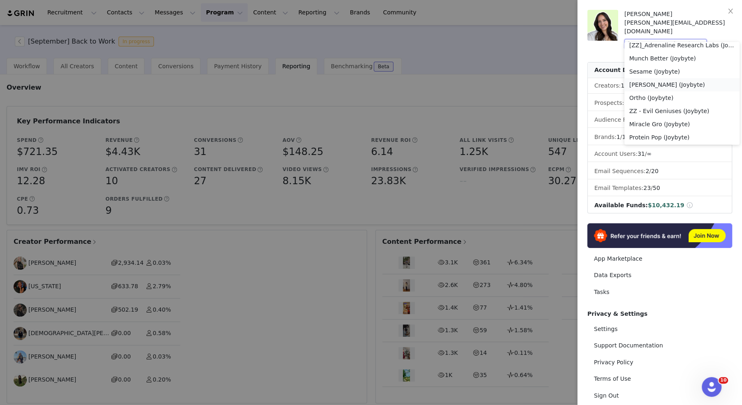
click at [536, 85] on li "Jackson's (Joybyte)" at bounding box center [681, 84] width 115 height 13
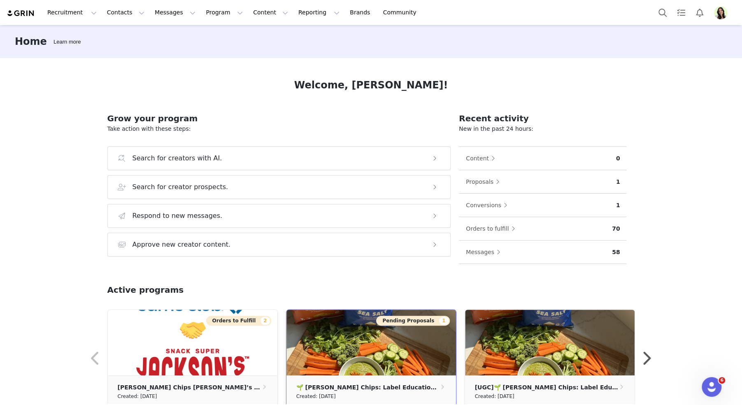
click at [358, 345] on img at bounding box center [371, 343] width 170 height 66
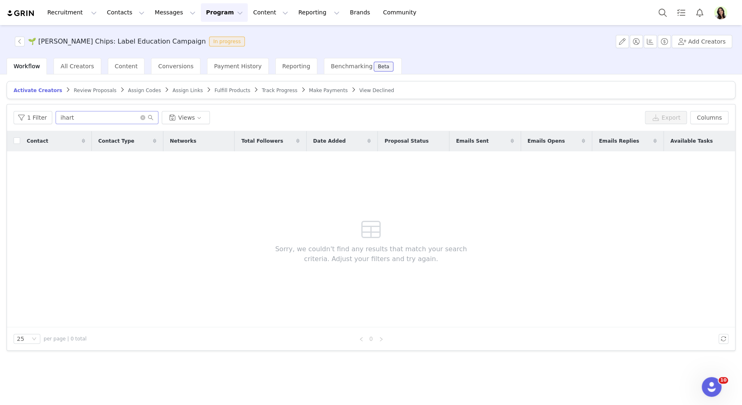
click at [140, 115] on span at bounding box center [146, 118] width 13 height 6
click at [89, 88] on span "Review Proposals" at bounding box center [95, 91] width 43 height 6
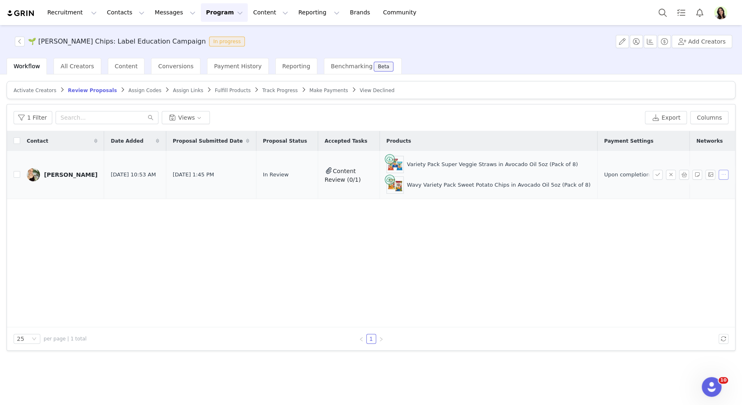
click at [726, 173] on button "button" at bounding box center [724, 175] width 10 height 10
click at [69, 172] on div "[PERSON_NAME]" at bounding box center [70, 175] width 53 height 7
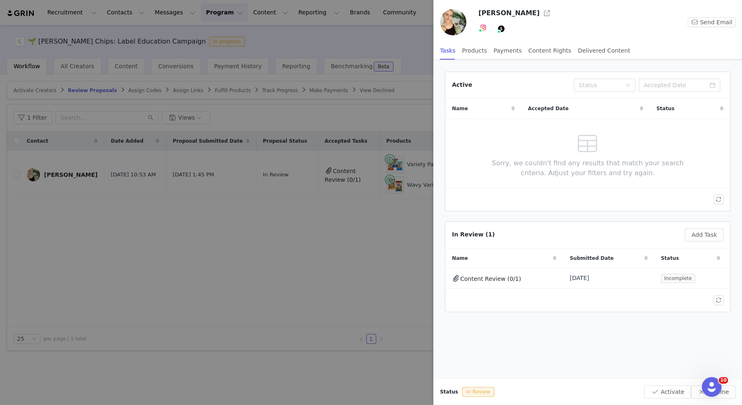
click at [334, 235] on div at bounding box center [371, 202] width 742 height 405
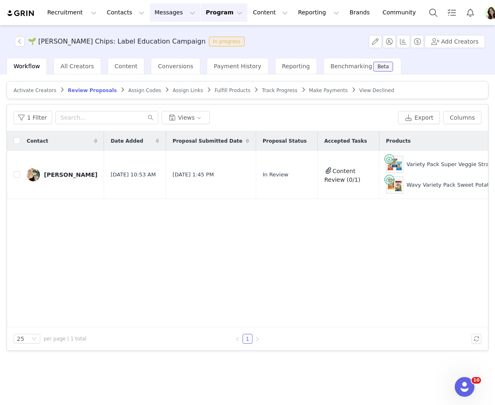
click at [155, 18] on button "Messages Messages" at bounding box center [175, 12] width 51 height 19
click at [160, 53] on p "Inbox" at bounding box center [155, 51] width 16 height 9
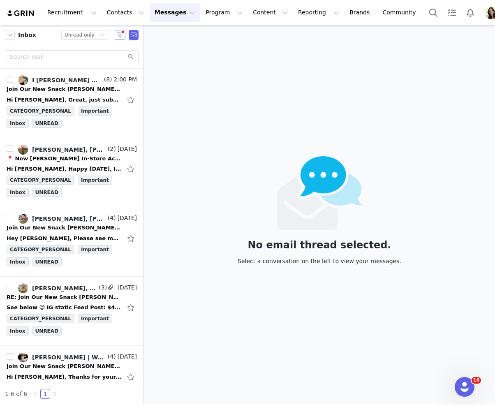
click at [119, 36] on button "button" at bounding box center [120, 35] width 11 height 10
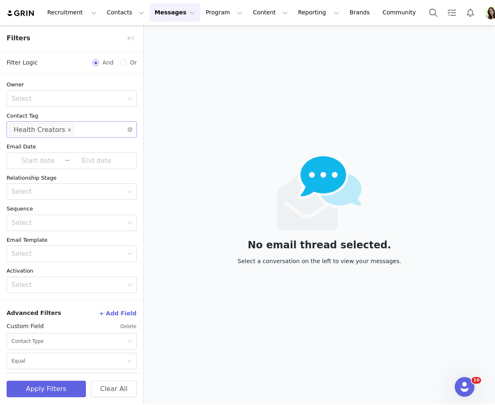
click at [68, 129] on icon "icon: close" at bounding box center [69, 129] width 3 height 3
click at [72, 129] on div "Select" at bounding box center [68, 130] width 113 height 8
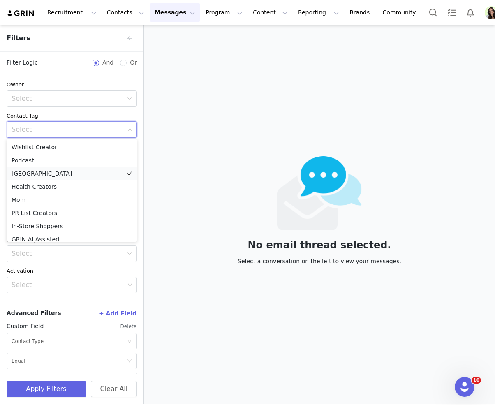
click at [42, 170] on li "South Korea" at bounding box center [72, 173] width 130 height 13
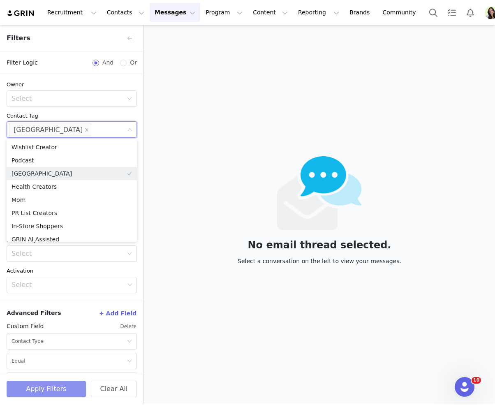
click at [41, 384] on button "Apply Filters" at bounding box center [46, 389] width 79 height 16
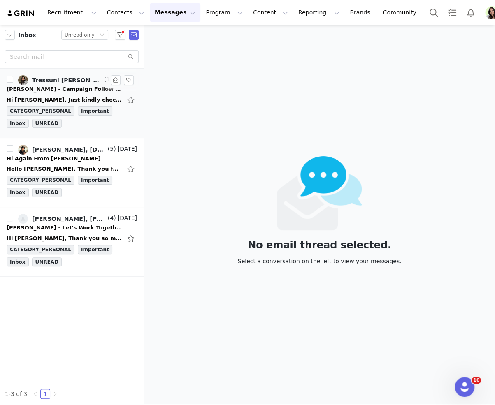
click at [59, 85] on div "Jackson's - Campaign Follow Up" at bounding box center [64, 89] width 115 height 8
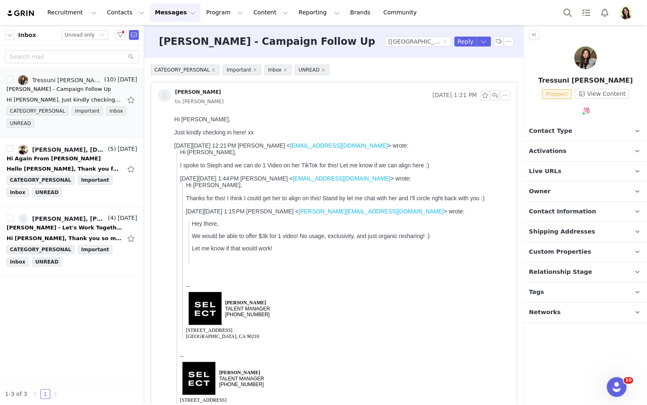
click at [581, 81] on p "Tressuni Stephanie Kim" at bounding box center [584, 81] width 123 height 10
copy p "Tressuni Stephanie Kim"
click at [584, 128] on link "@tressuni" at bounding box center [580, 128] width 29 height 7
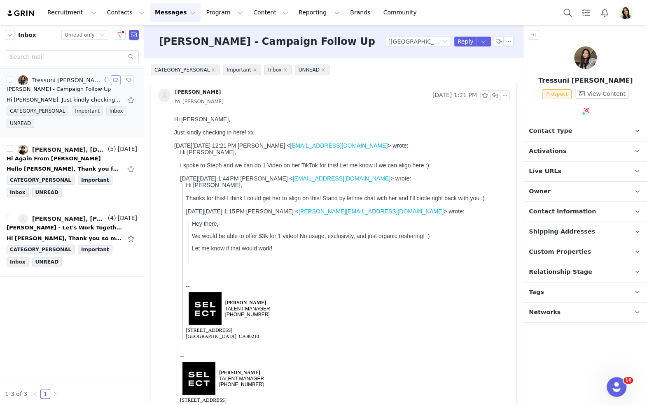
click at [115, 79] on button "button" at bounding box center [116, 80] width 10 height 10
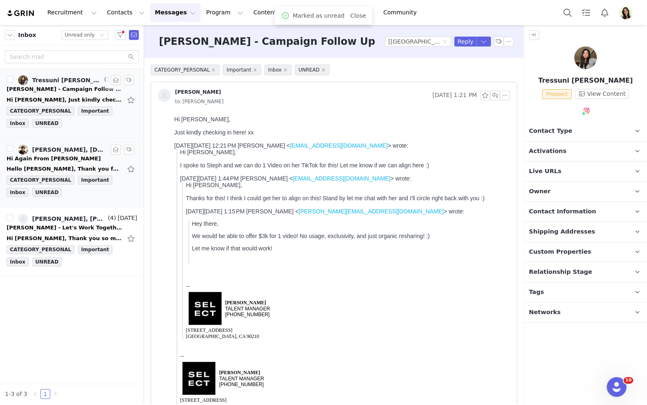
click at [68, 151] on div "Andy Ta, Haydo.Kim Team | Axia Agency, hayden, Meredith Boyce" at bounding box center [69, 150] width 74 height 7
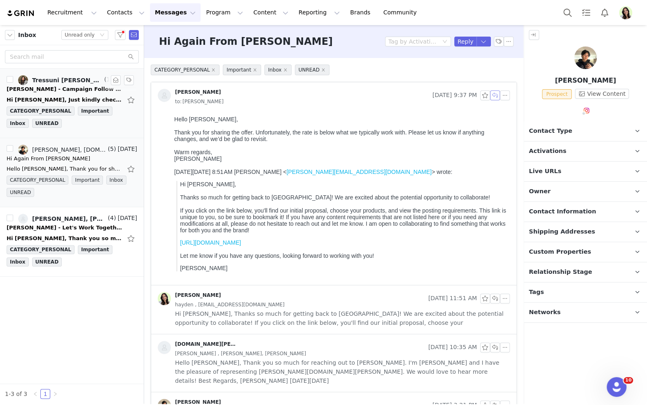
click at [495, 95] on button "button" at bounding box center [495, 96] width 10 height 10
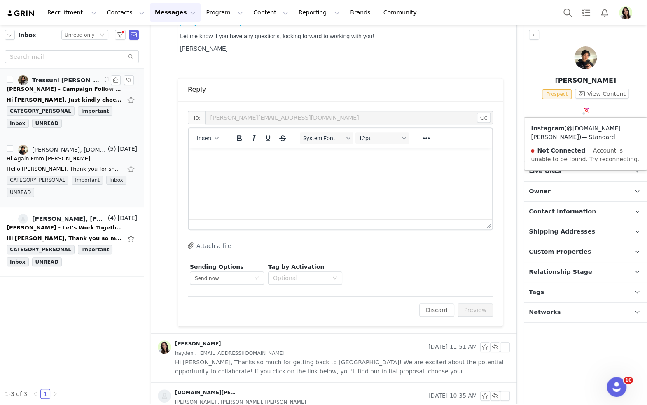
click at [581, 129] on link "@haydo.kim" at bounding box center [574, 132] width 89 height 15
click at [313, 154] on p "Rich Text Area. Press ALT-0 for help." at bounding box center [340, 158] width 290 height 9
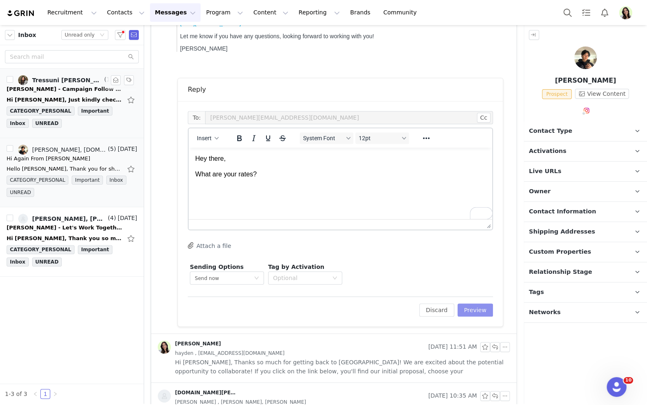
click at [477, 312] on button "Preview" at bounding box center [475, 310] width 36 height 13
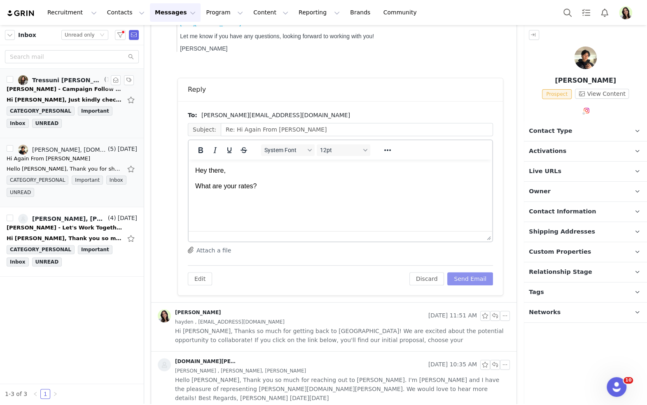
click at [464, 276] on button "Send Email" at bounding box center [470, 278] width 46 height 13
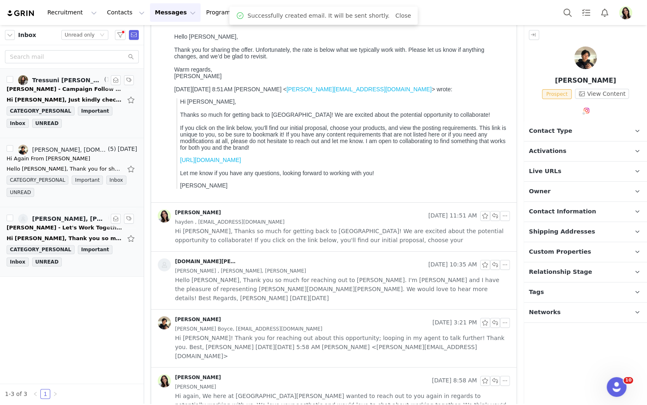
click at [73, 221] on link "Amira, Meredith Boyce" at bounding box center [62, 219] width 88 height 10
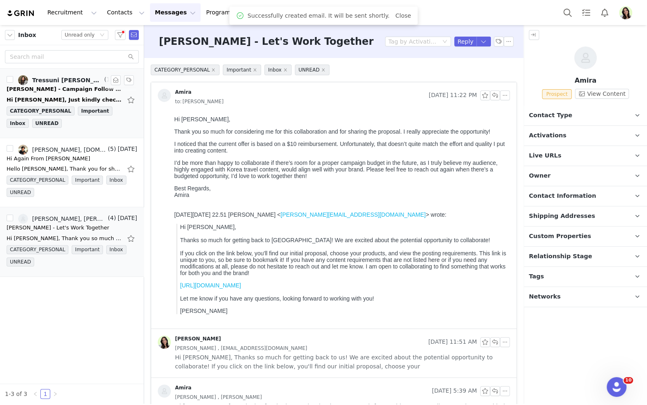
scroll to position [0, 0]
click at [493, 97] on button "button" at bounding box center [495, 96] width 10 height 10
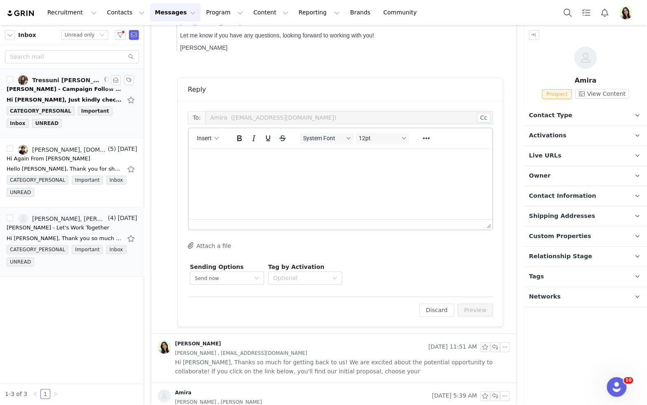
click at [281, 170] on html at bounding box center [339, 159] width 303 height 22
click at [467, 308] on button "Preview" at bounding box center [475, 310] width 36 height 13
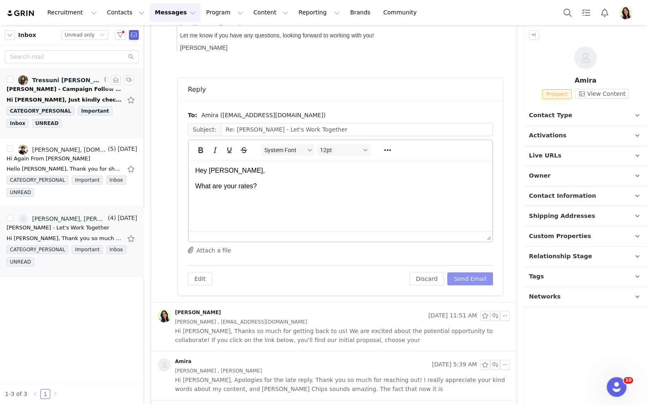
click at [469, 279] on button "Send Email" at bounding box center [470, 278] width 46 height 13
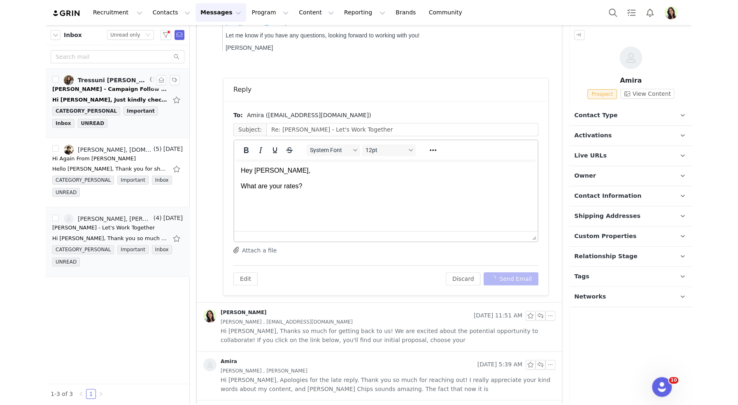
scroll to position [77, 0]
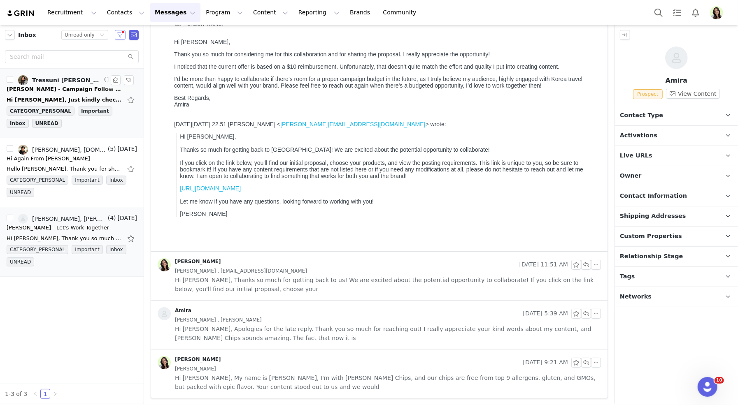
click at [119, 37] on button "button" at bounding box center [120, 35] width 11 height 10
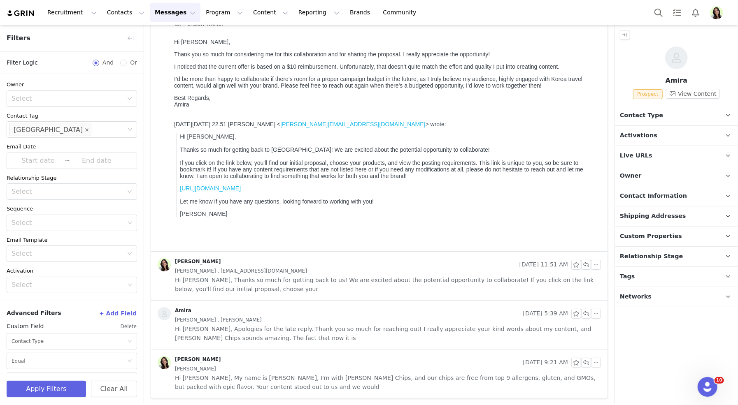
click at [85, 128] on icon "icon: close" at bounding box center [87, 130] width 4 height 4
click at [64, 129] on div "Select" at bounding box center [68, 130] width 113 height 8
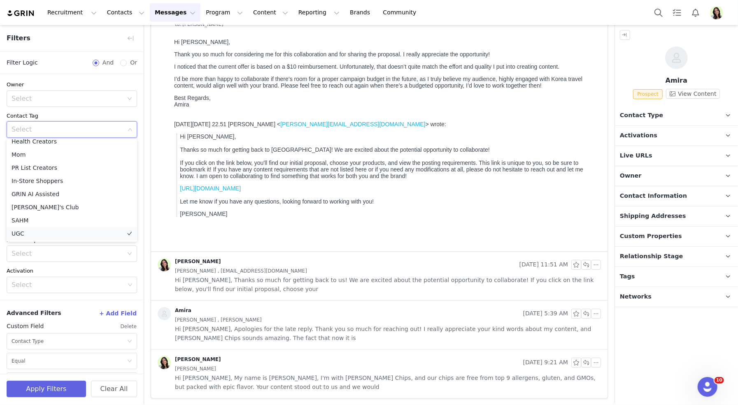
click at [31, 234] on li "UGC" at bounding box center [72, 233] width 130 height 13
click at [36, 387] on button "Apply Filters" at bounding box center [46, 389] width 79 height 16
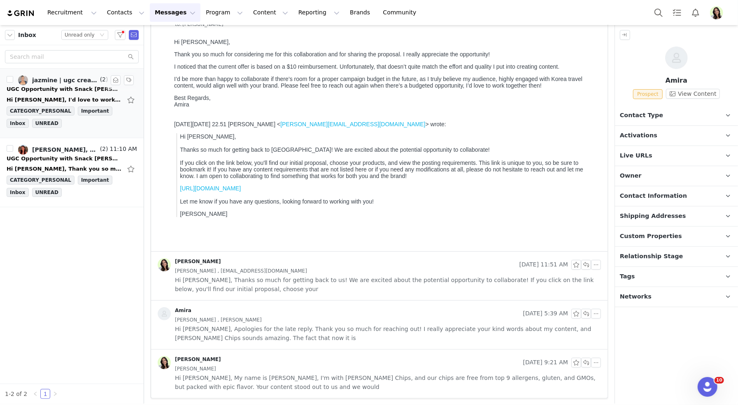
click at [58, 93] on div "Hi [PERSON_NAME], I'd love to work with you on the Snack [PERSON_NAME] campaign…" at bounding box center [72, 99] width 130 height 13
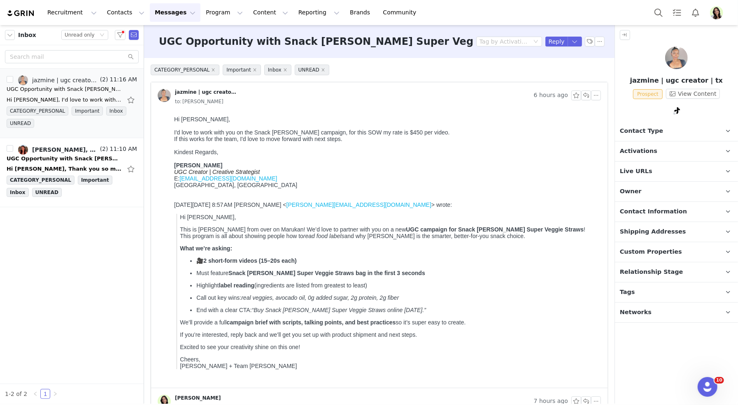
scroll to position [0, 0]
click at [398, 130] on div "I'd love to work with you on the Snack [PERSON_NAME] campaign, for this SOW my …" at bounding box center [385, 132] width 423 height 7
click at [68, 153] on link "[PERSON_NAME], Skylar | UGC Creator" at bounding box center [58, 150] width 80 height 10
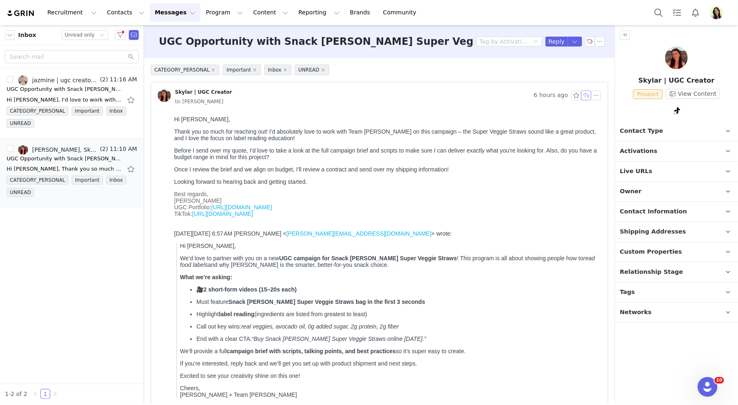
click at [586, 94] on button "button" at bounding box center [586, 96] width 10 height 10
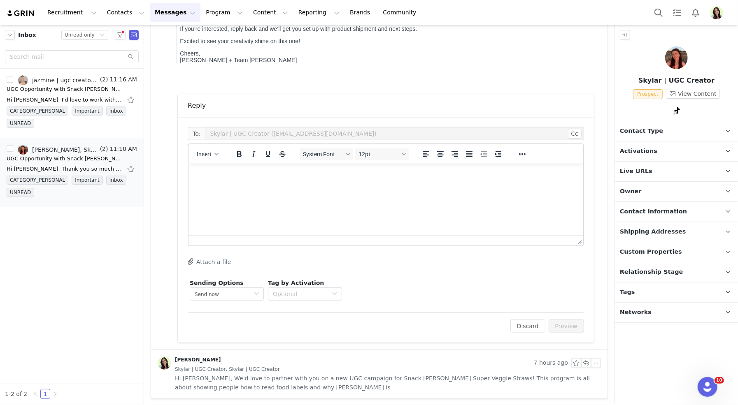
click at [268, 186] on html at bounding box center [385, 174] width 395 height 22
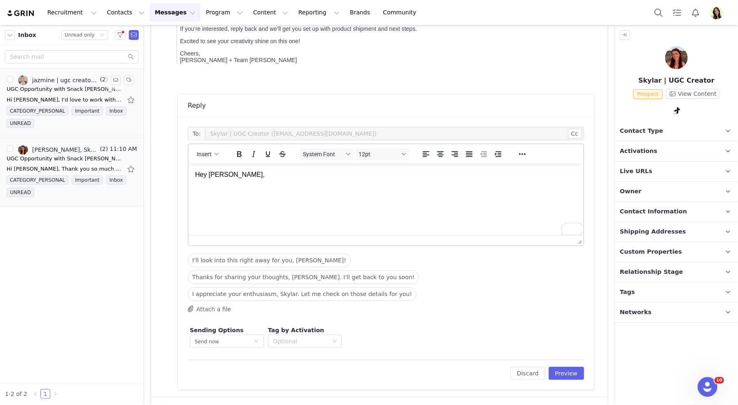
click at [77, 88] on div "UGC Opportunity with Snack [PERSON_NAME] Super Veggie Straws 🌱" at bounding box center [64, 89] width 115 height 8
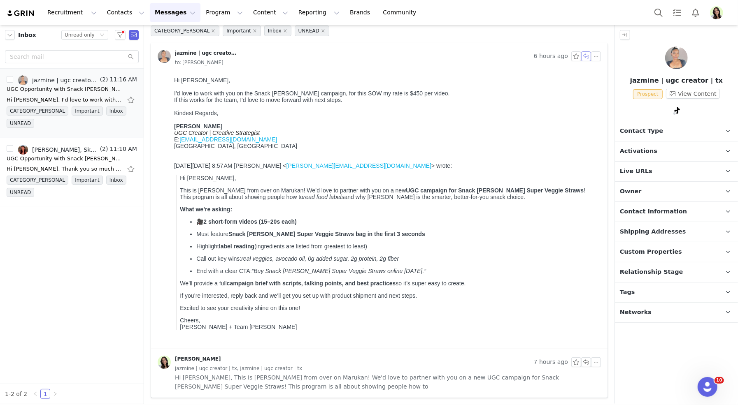
click at [587, 58] on button "button" at bounding box center [586, 56] width 10 height 10
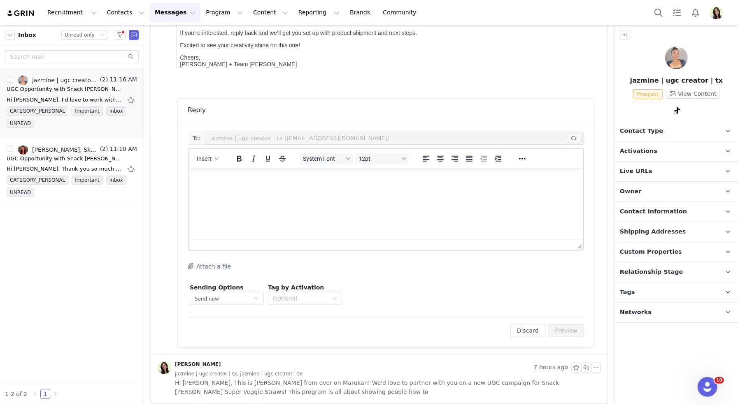
scroll to position [307, 0]
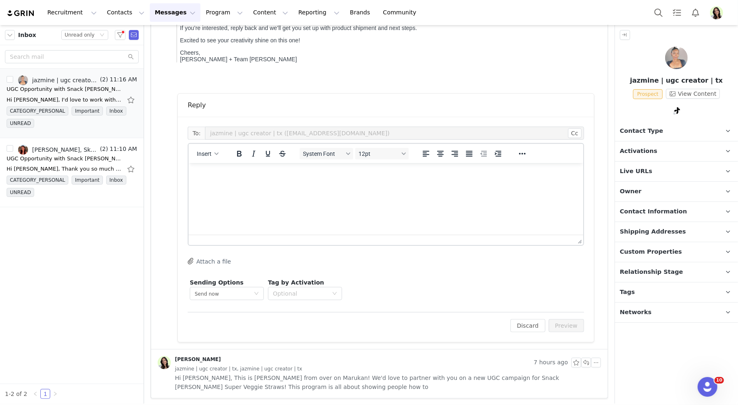
click at [284, 185] on html at bounding box center [385, 174] width 395 height 22
click at [213, 152] on div "button" at bounding box center [216, 154] width 7 height 4
click at [214, 179] on div "Insert Variable" at bounding box center [237, 181] width 74 height 10
select select
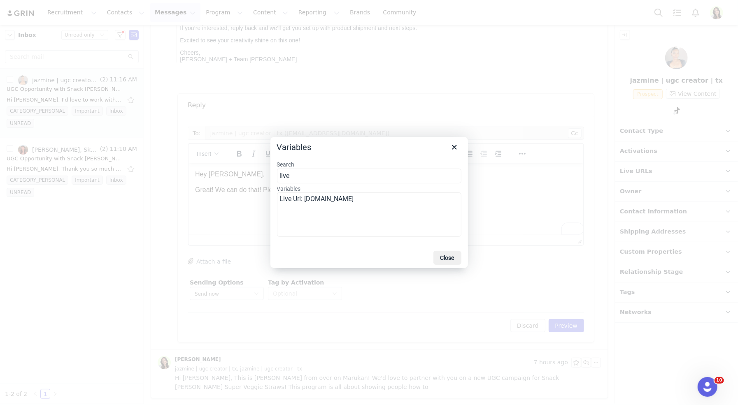
type input "live"
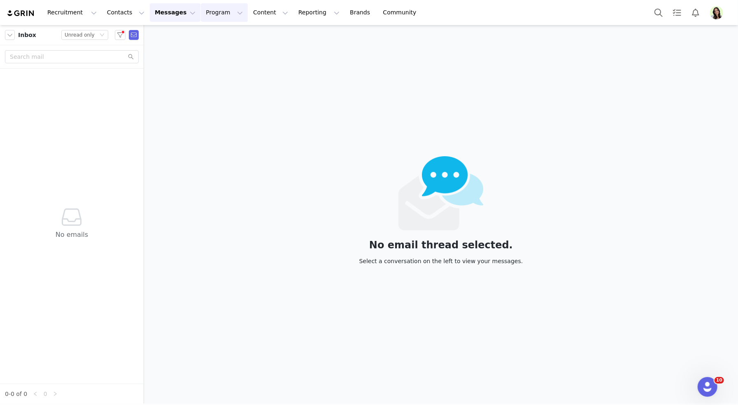
click at [201, 16] on button "Program Program" at bounding box center [224, 12] width 47 height 19
click at [220, 33] on p "Activations" at bounding box center [211, 36] width 32 height 9
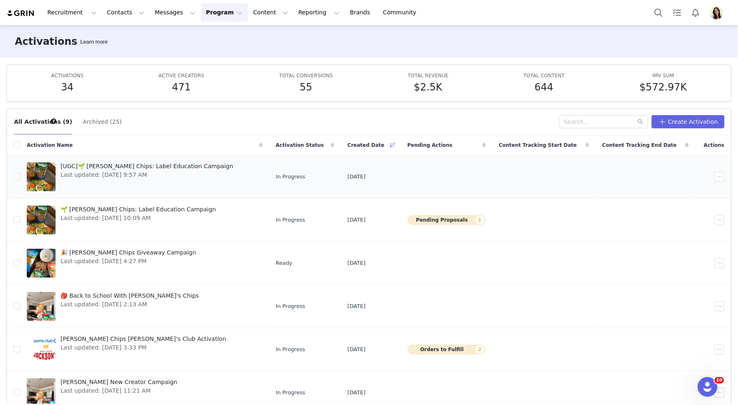
click at [90, 164] on span "[UGC]🌱 [PERSON_NAME] Chips: Label Education Campaign" at bounding box center [146, 166] width 172 height 9
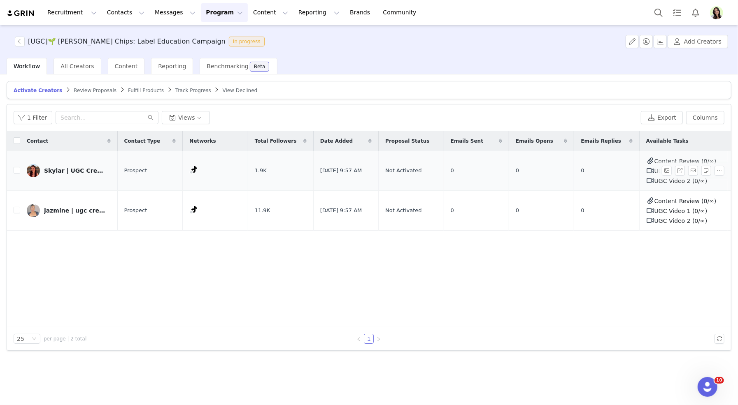
click at [85, 170] on div "Skylar | UGC Creator" at bounding box center [75, 170] width 62 height 7
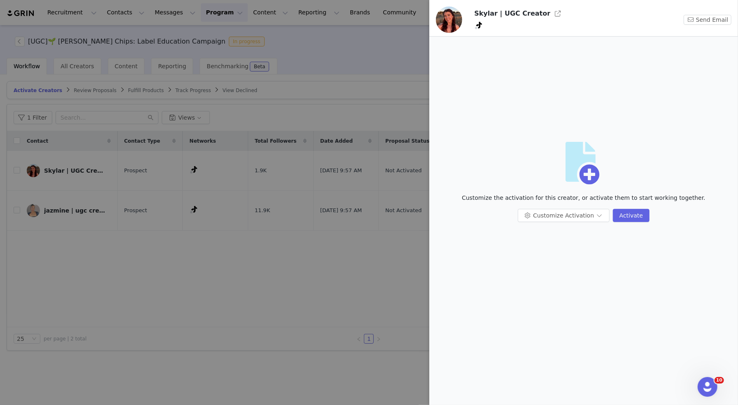
click at [112, 254] on div at bounding box center [369, 202] width 738 height 405
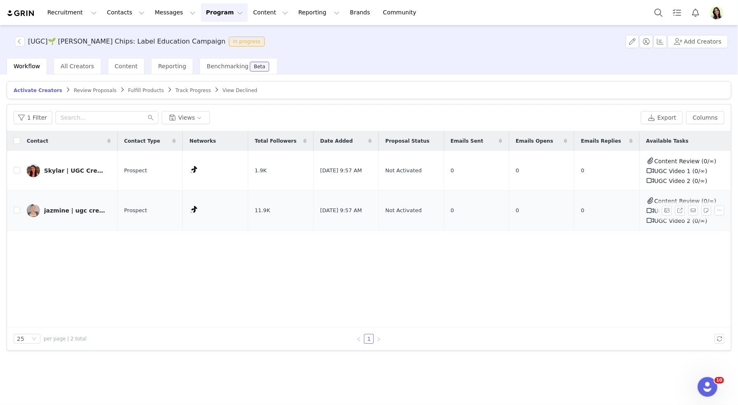
click at [82, 211] on div "jazmine | ugc creator | tx" at bounding box center [75, 210] width 62 height 7
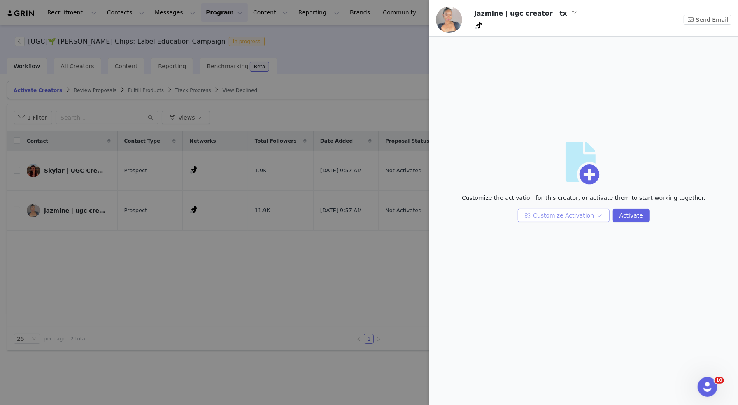
click at [577, 219] on button "Customize Activation" at bounding box center [564, 215] width 92 height 13
click at [564, 258] on li "Edit Payment Settings" at bounding box center [564, 258] width 87 height 13
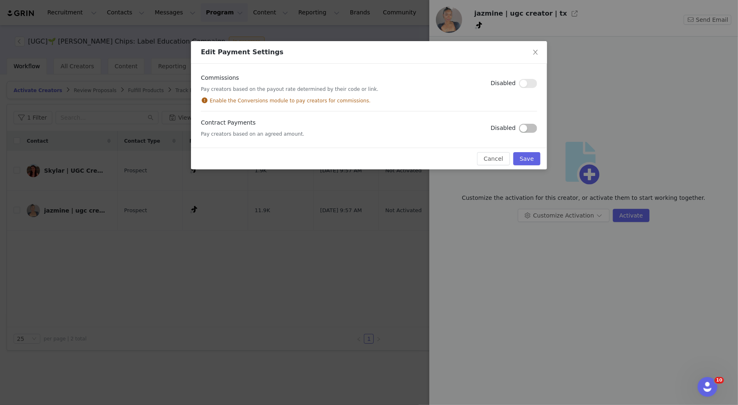
click at [527, 128] on button "button" at bounding box center [528, 128] width 18 height 9
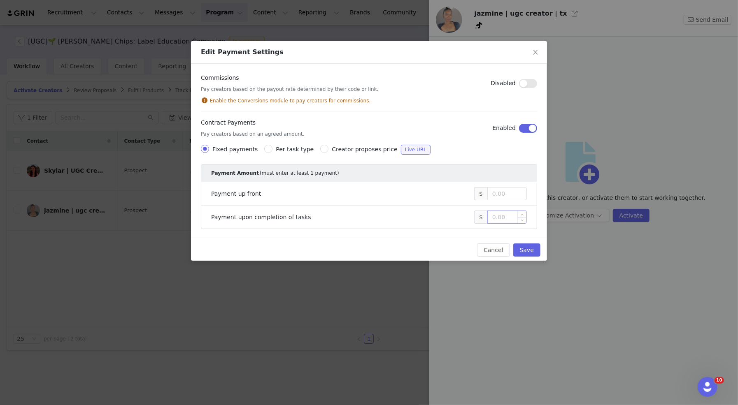
click at [509, 218] on input at bounding box center [507, 217] width 39 height 12
type input "900"
click at [526, 253] on button "Save" at bounding box center [526, 250] width 27 height 13
click at [526, 253] on div "Cancel Save" at bounding box center [369, 250] width 343 height 13
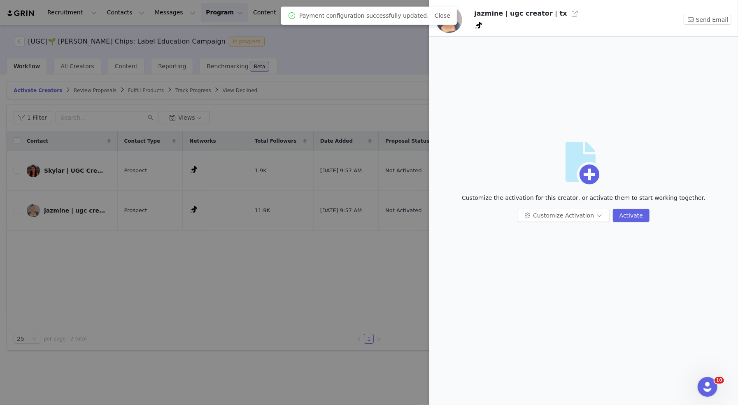
click at [546, 223] on div "Customize Activation Activate" at bounding box center [583, 219] width 299 height 20
click at [546, 218] on button "Customize Activation" at bounding box center [564, 215] width 92 height 13
click at [546, 229] on li "Edit Available Tasks" at bounding box center [564, 232] width 87 height 13
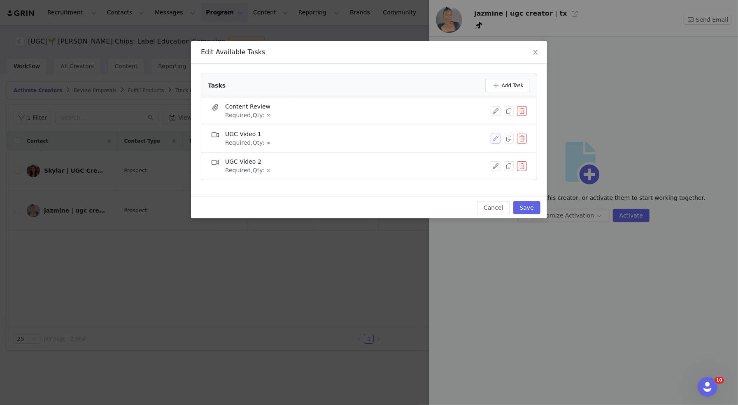
click at [496, 137] on button "button" at bounding box center [496, 139] width 10 height 10
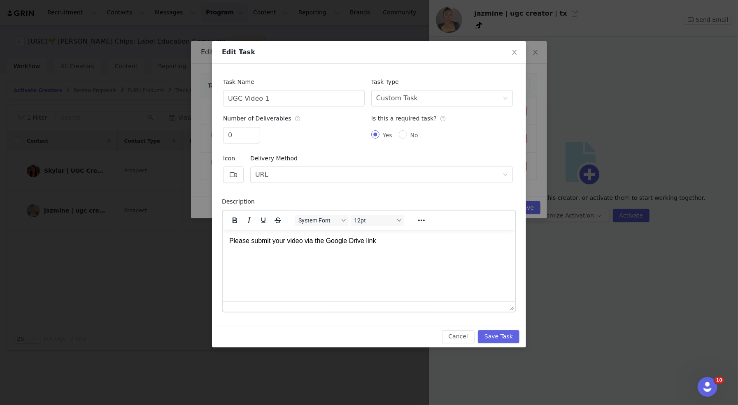
click at [395, 242] on p "Please submit your video via the Google Drive link" at bounding box center [368, 240] width 279 height 9
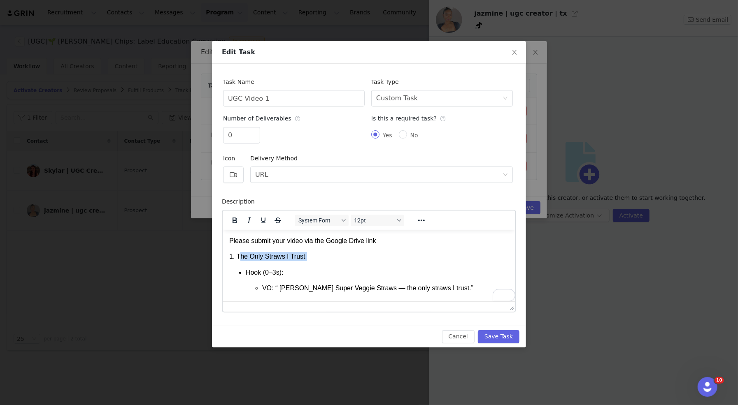
drag, startPoint x: 315, startPoint y: 265, endPoint x: 237, endPoint y: 257, distance: 78.2
click at [237, 257] on body "Please submit your video via the Google Drive link 1. The Only Straws I Trust H…" at bounding box center [368, 341] width 279 height 211
click at [235, 257] on p "1. The Only Straws I Trust" at bounding box center [368, 256] width 279 height 9
click at [245, 259] on p "The Only Straws I Trust" at bounding box center [368, 256] width 279 height 9
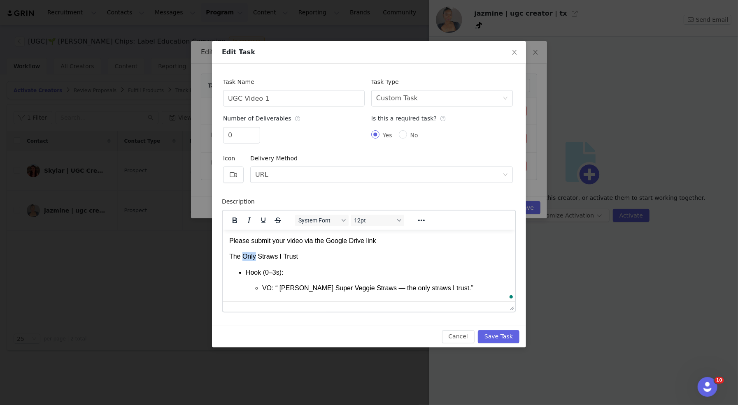
click at [245, 259] on p "The Only Straws I Trust" at bounding box center [368, 256] width 279 height 9
copy p "The Only Straws I Trust"
click at [280, 102] on input "UGC Video 1" at bounding box center [294, 98] width 142 height 16
type input "UGC Video 1 - The Only Straws I Trust"
type input "1"
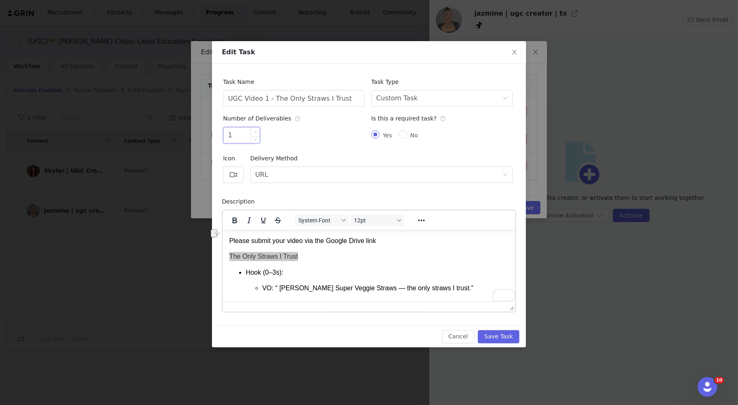
click at [257, 131] on span "Increase Value" at bounding box center [255, 132] width 9 height 9
click at [495, 333] on button "Save Task" at bounding box center [499, 336] width 42 height 13
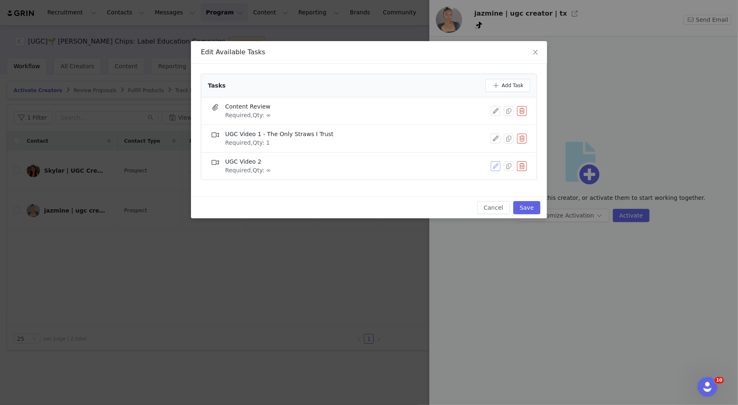
click at [499, 166] on button "button" at bounding box center [496, 166] width 10 height 10
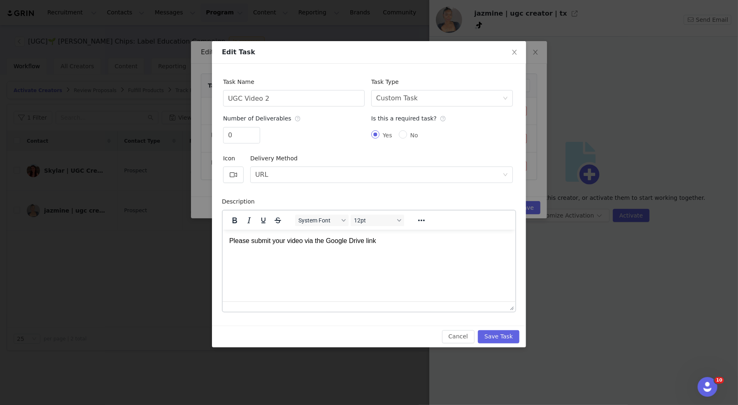
click at [384, 243] on p "Please submit your video via the Google Drive link" at bounding box center [368, 240] width 279 height 9
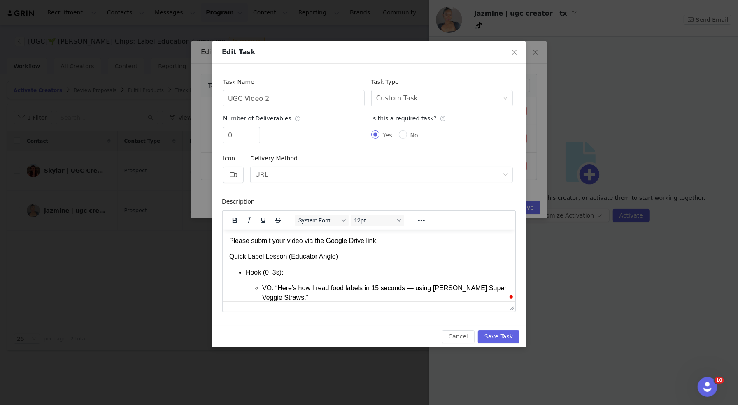
click at [247, 258] on p "Quick Label Lesson (Educator Angle)" at bounding box center [368, 256] width 279 height 9
copy p "Quick Label Lesson (Educator Angle)"
click at [295, 93] on input "UGC Video 2" at bounding box center [294, 98] width 142 height 16
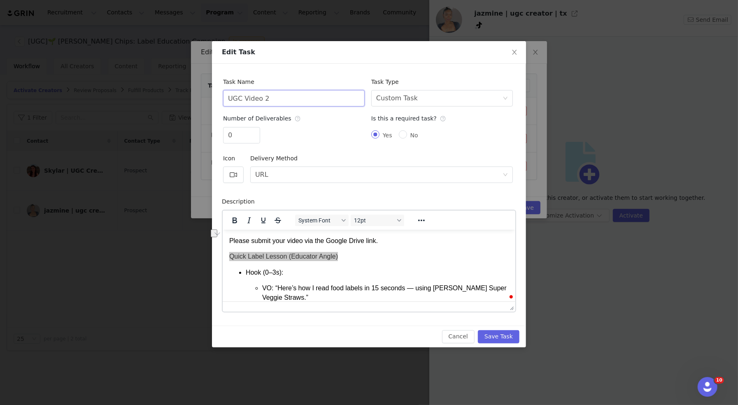
click at [295, 97] on input "UGC Video 2" at bounding box center [294, 98] width 142 height 16
click at [295, 97] on input "UGC Video 2 - Quick Label Lesson (Educator Angle)" at bounding box center [294, 98] width 142 height 16
type input "UGC Video 2 - Quick Label Lesson (Educator Angle)"
type input "1"
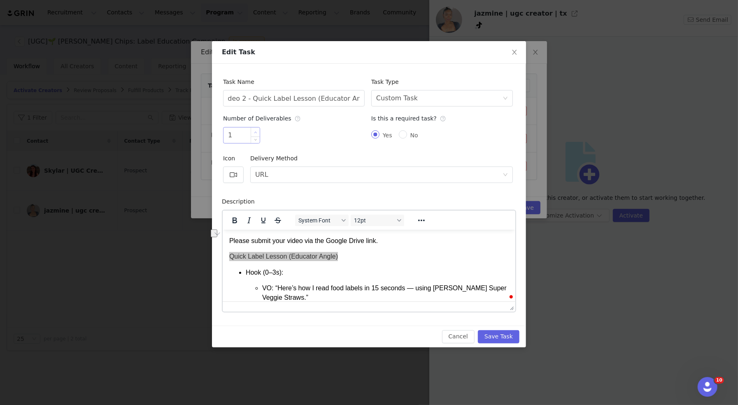
click at [255, 130] on span "Increase Value" at bounding box center [255, 132] width 9 height 9
click at [496, 336] on button "Save Task" at bounding box center [499, 336] width 42 height 13
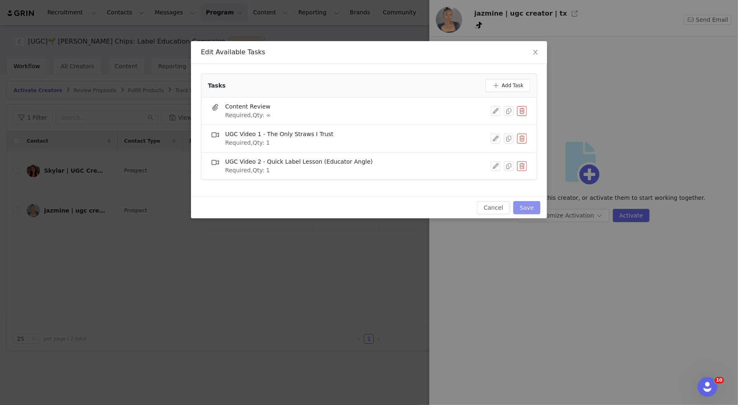
click at [526, 206] on button "Save" at bounding box center [526, 207] width 27 height 13
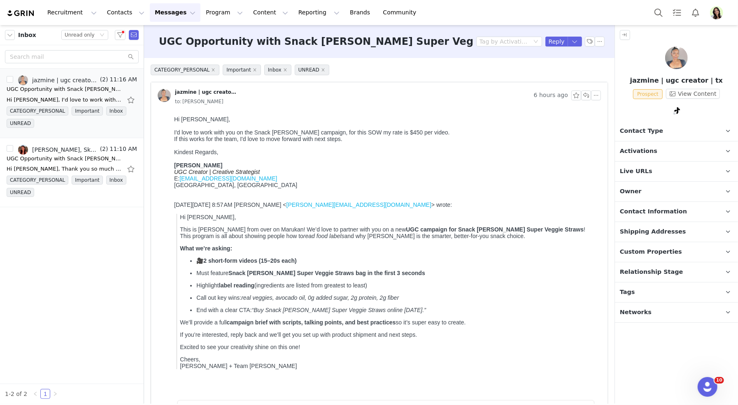
scroll to position [307, 0]
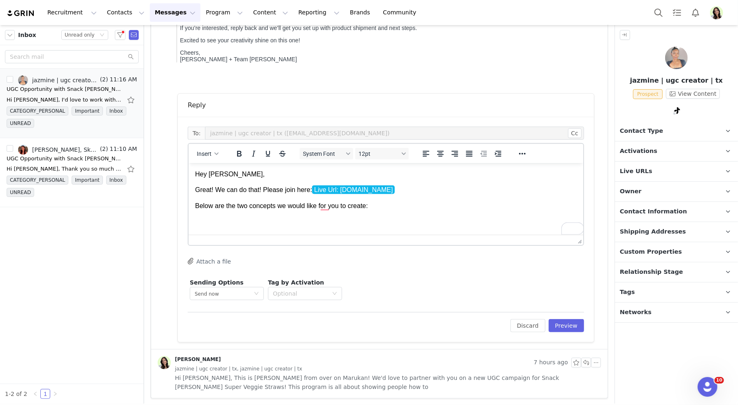
drag, startPoint x: 380, startPoint y: 208, endPoint x: 188, endPoint y: 205, distance: 191.8
click at [188, 205] on html "Hey [PERSON_NAME], Great! We can do that! Please join here: Live Url: [DOMAIN_N…" at bounding box center [385, 198] width 395 height 70
click at [481, 205] on p "The two concepts we would like you to create are here in the brief attached and…" at bounding box center [385, 205] width 381 height 9
click at [214, 264] on button "Attach a file" at bounding box center [209, 261] width 43 height 10
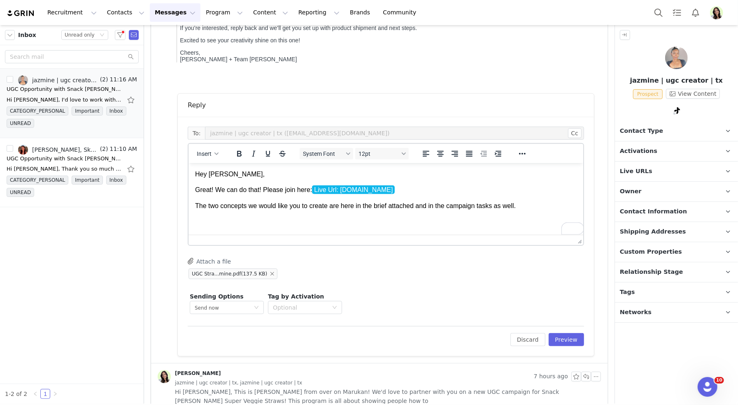
click at [396, 254] on div "To: jazmine | ugc creator | tx ([EMAIL_ADDRESS][DOMAIN_NAME]) Cc Cc: Insert Sys…" at bounding box center [386, 222] width 396 height 190
click at [415, 211] on body "Hey [PERSON_NAME], Great! We can do that! Please join here: Live Url: [DOMAIN_N…" at bounding box center [385, 198] width 381 height 57
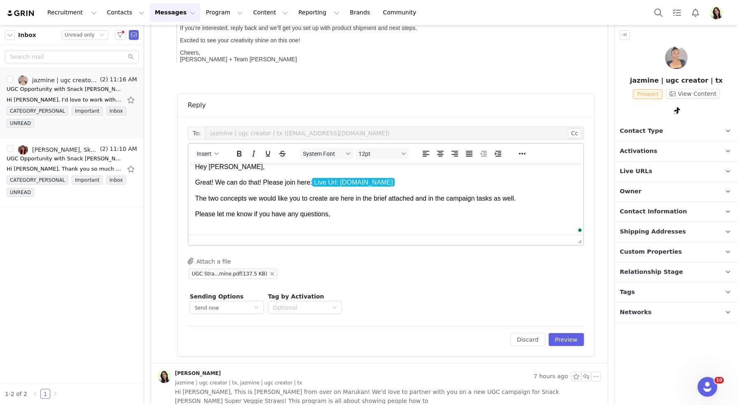
scroll to position [7, 0]
click at [581, 339] on button "Preview" at bounding box center [567, 339] width 36 height 13
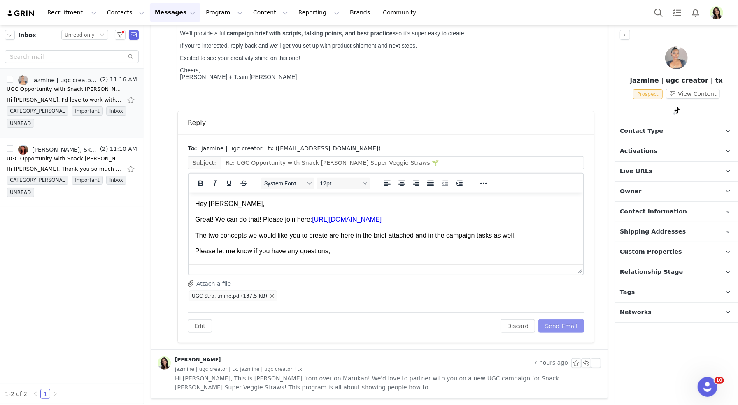
scroll to position [0, 0]
click at [571, 321] on button "Send Email" at bounding box center [561, 326] width 46 height 13
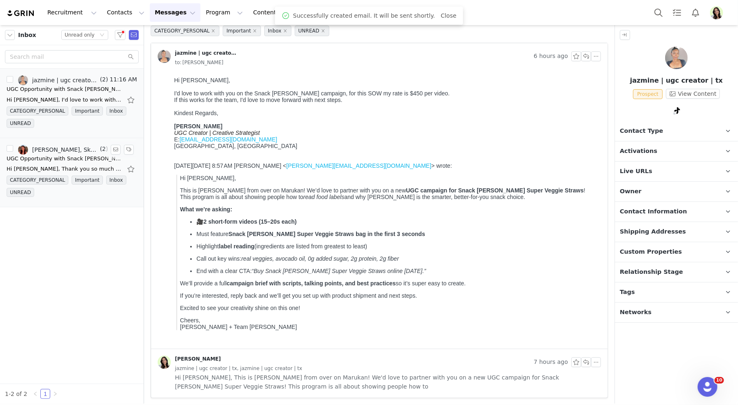
click at [72, 158] on div "UGC Opportunity with Snack [PERSON_NAME] Super Veggie Straws 🌱" at bounding box center [64, 159] width 115 height 8
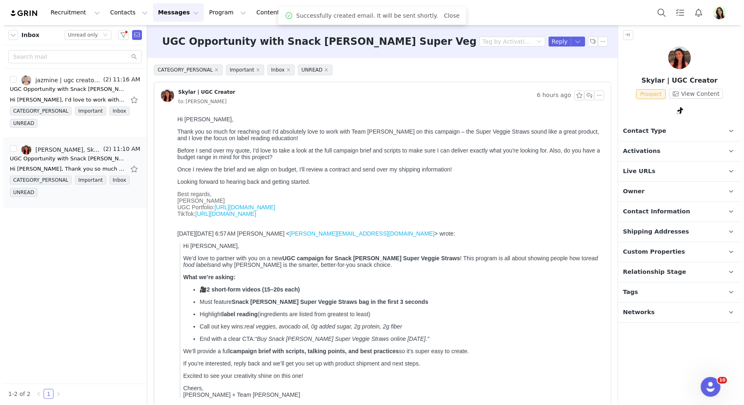
scroll to position [0, 0]
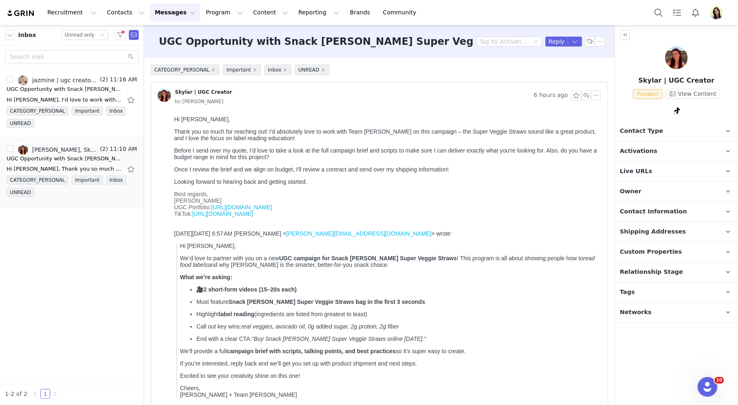
click at [263, 209] on link "[URL][DOMAIN_NAME]" at bounding box center [241, 207] width 61 height 7
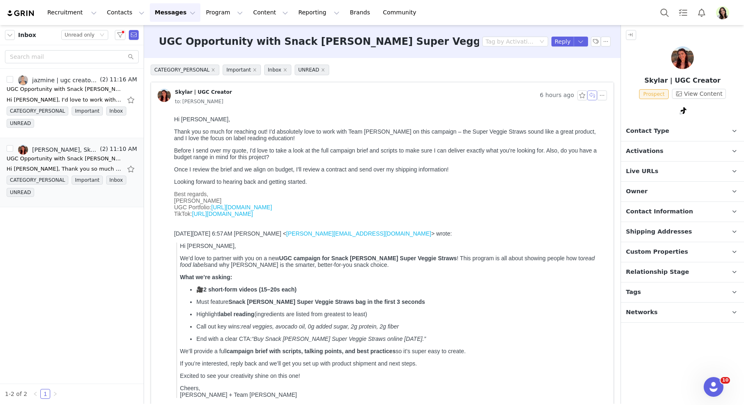
click at [592, 94] on button "button" at bounding box center [592, 96] width 10 height 10
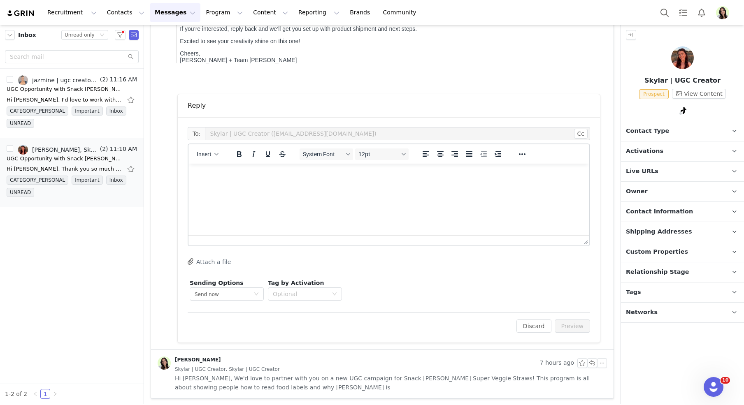
click at [242, 186] on html at bounding box center [388, 175] width 401 height 22
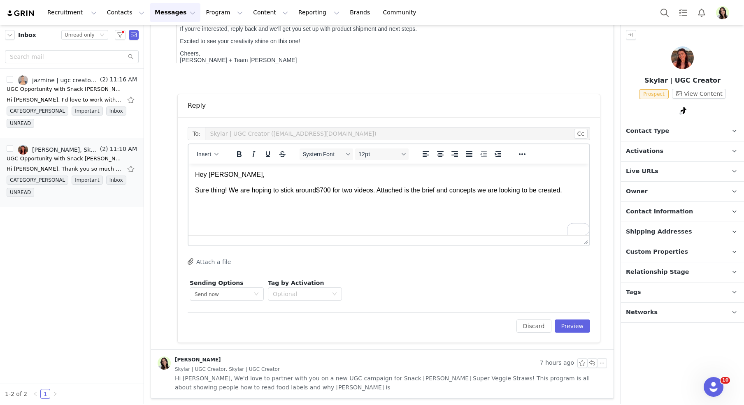
click at [212, 260] on button "Attach a file" at bounding box center [209, 262] width 43 height 10
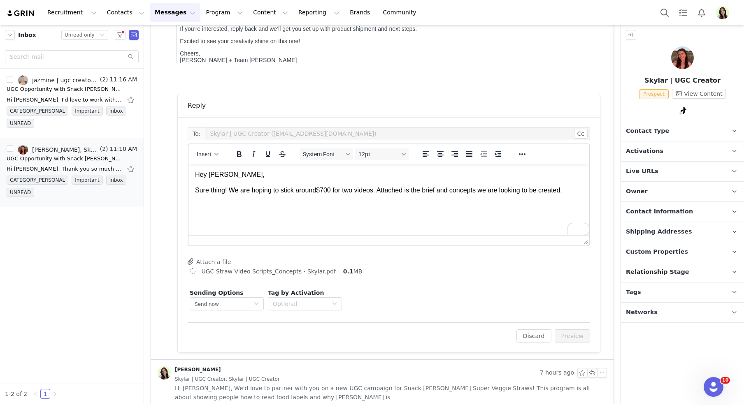
click at [249, 208] on p "To enrich screen reader interactions, please activate Accessibility in Grammarl…" at bounding box center [389, 206] width 388 height 9
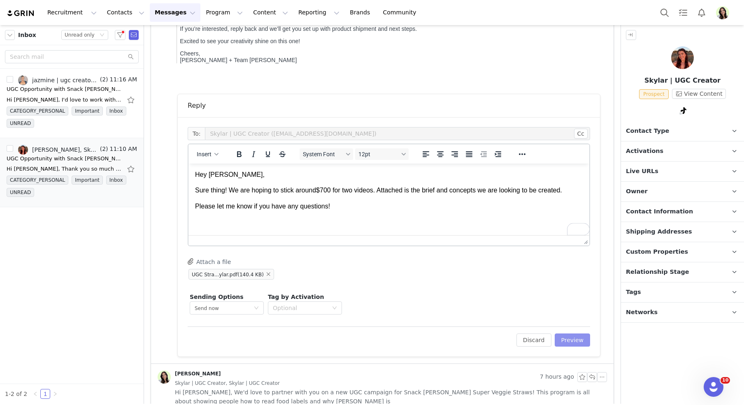
click at [573, 340] on button "Preview" at bounding box center [573, 340] width 36 height 13
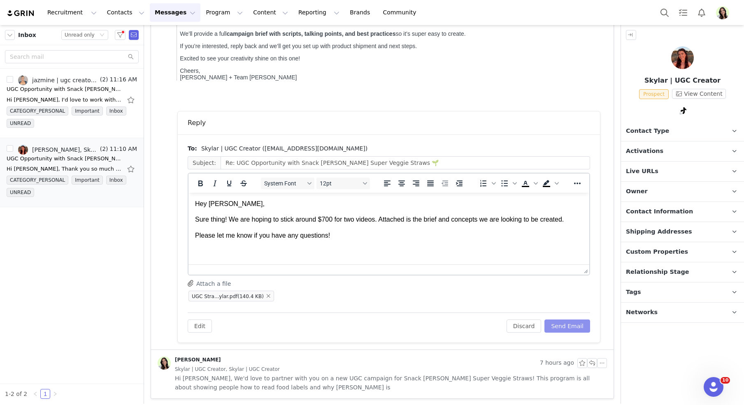
click at [563, 322] on button "Send Email" at bounding box center [567, 326] width 46 height 13
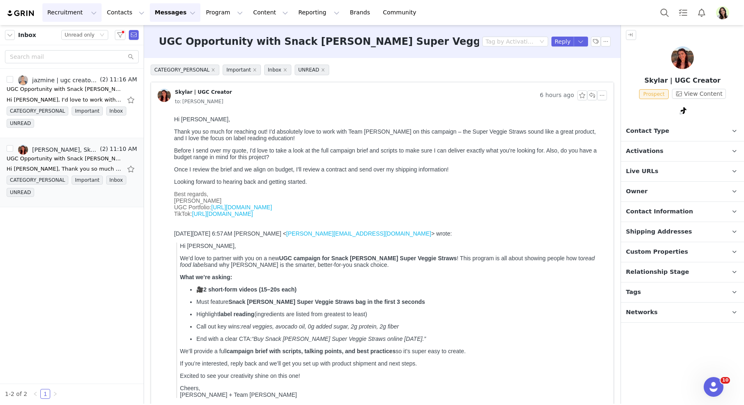
scroll to position [67, 0]
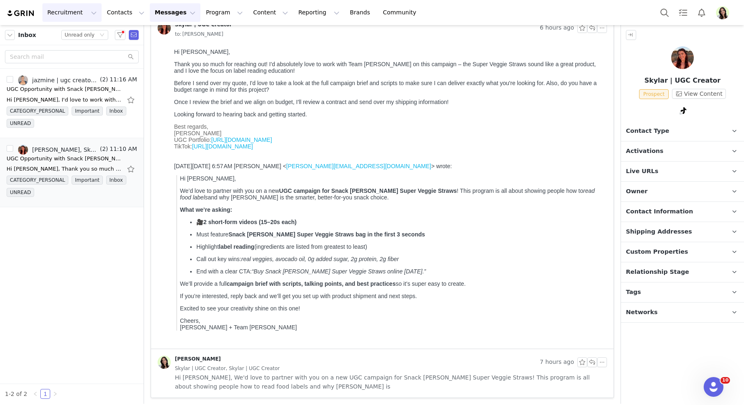
click at [65, 10] on button "Recruitment Recruitment" at bounding box center [71, 12] width 59 height 19
click at [76, 36] on p "Creator Search" at bounding box center [70, 36] width 43 height 9
